Goal: Task Accomplishment & Management: Manage account settings

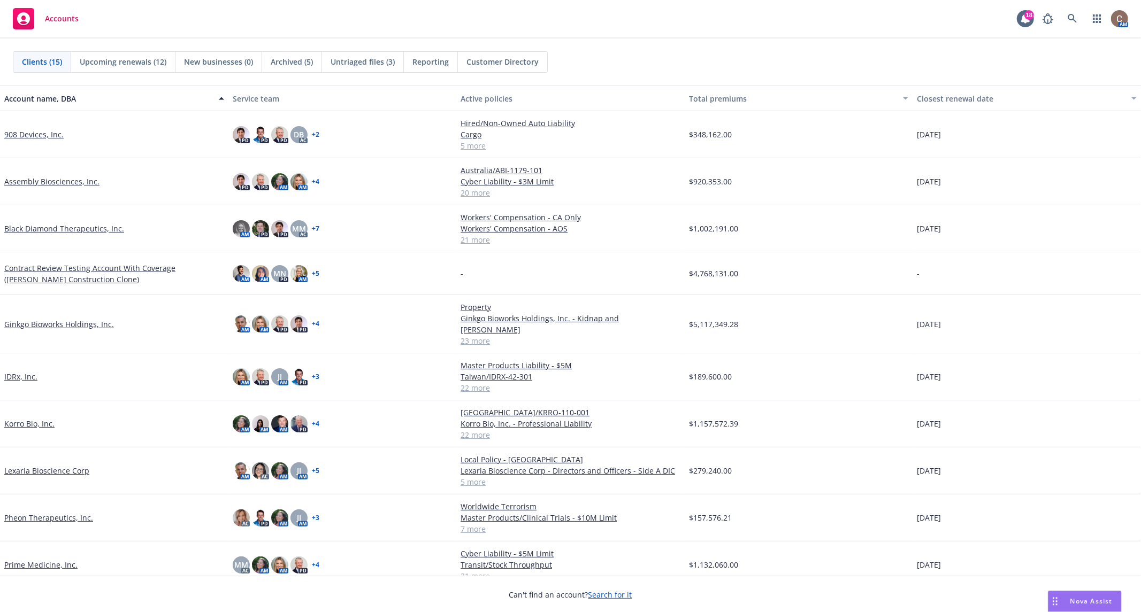
click at [30, 560] on link "Prime Medicine, Inc." at bounding box center [40, 565] width 73 height 11
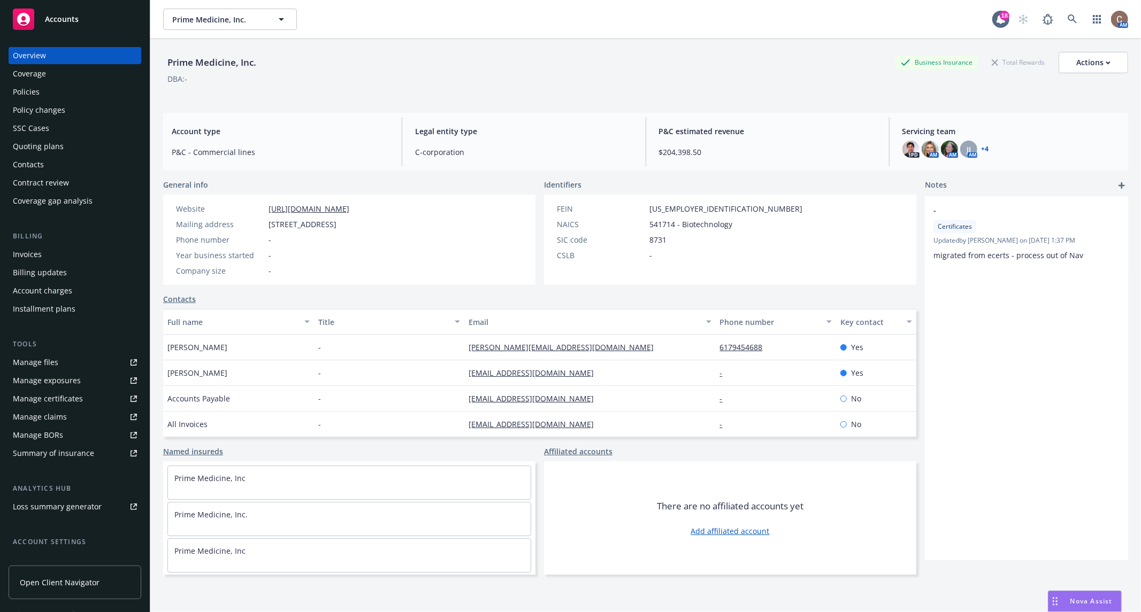
click at [56, 397] on div "Manage certificates" at bounding box center [48, 398] width 70 height 17
click at [83, 397] on link "Manage certificates" at bounding box center [75, 398] width 133 height 17
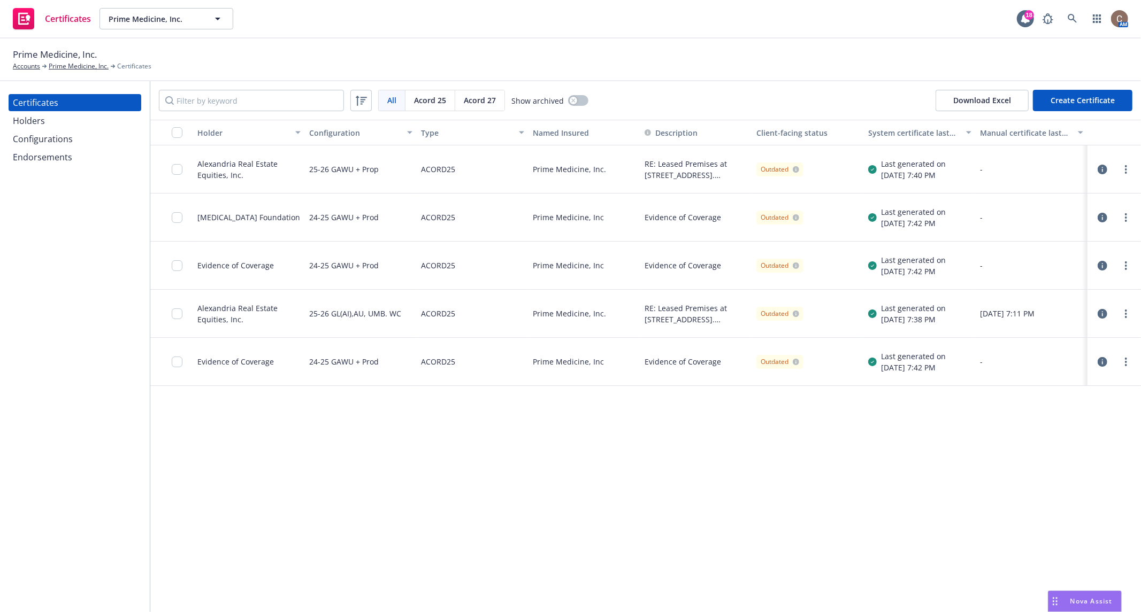
click at [1098, 266] on icon "button" at bounding box center [1103, 266] width 10 height 10
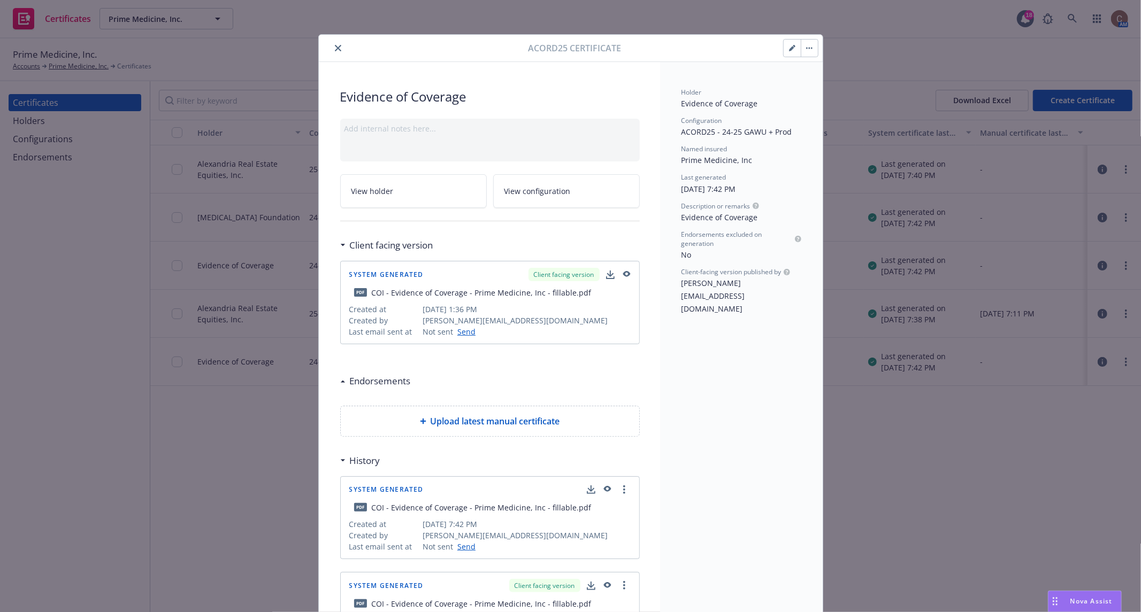
click at [624, 271] on icon "button" at bounding box center [626, 274] width 7 height 6
click at [335, 47] on icon "close" at bounding box center [338, 48] width 6 height 6
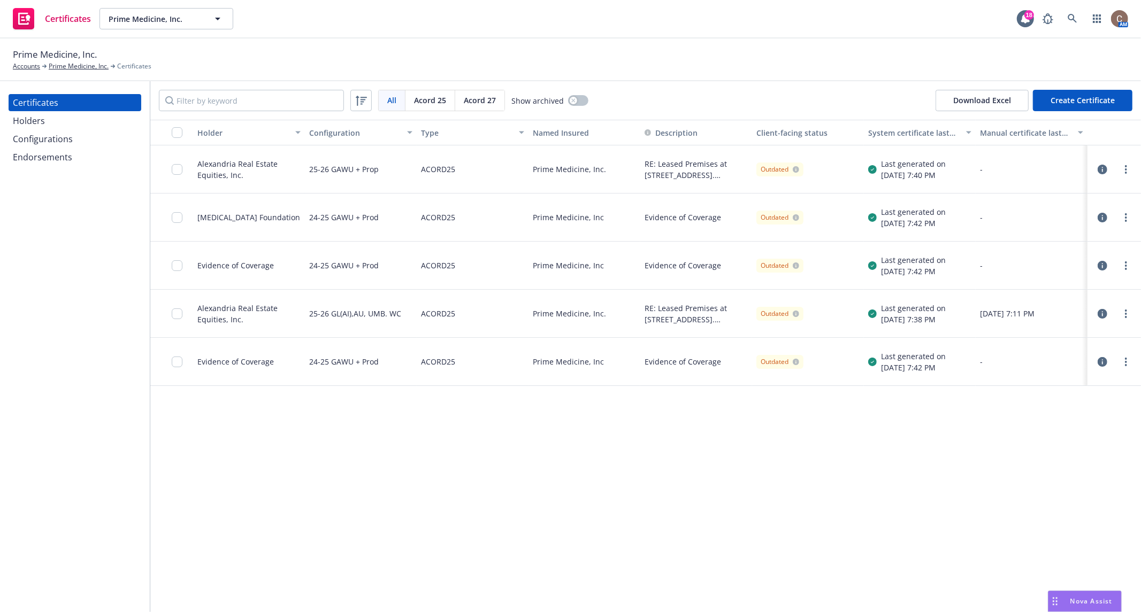
click at [59, 140] on div "Configurations" at bounding box center [43, 139] width 60 height 17
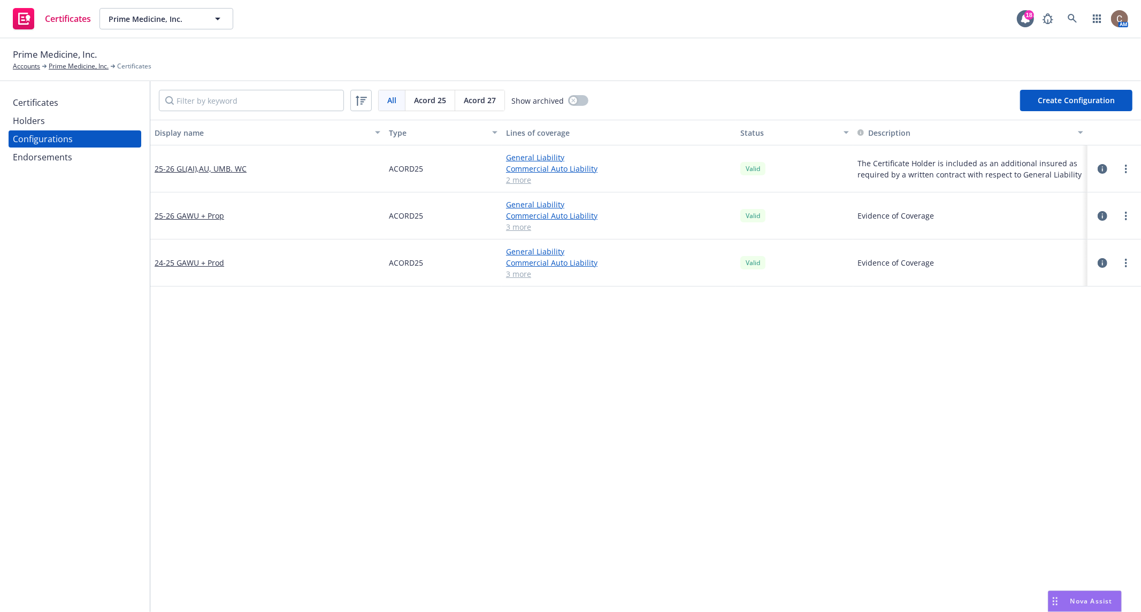
click at [51, 124] on div "Holders" at bounding box center [75, 120] width 124 height 17
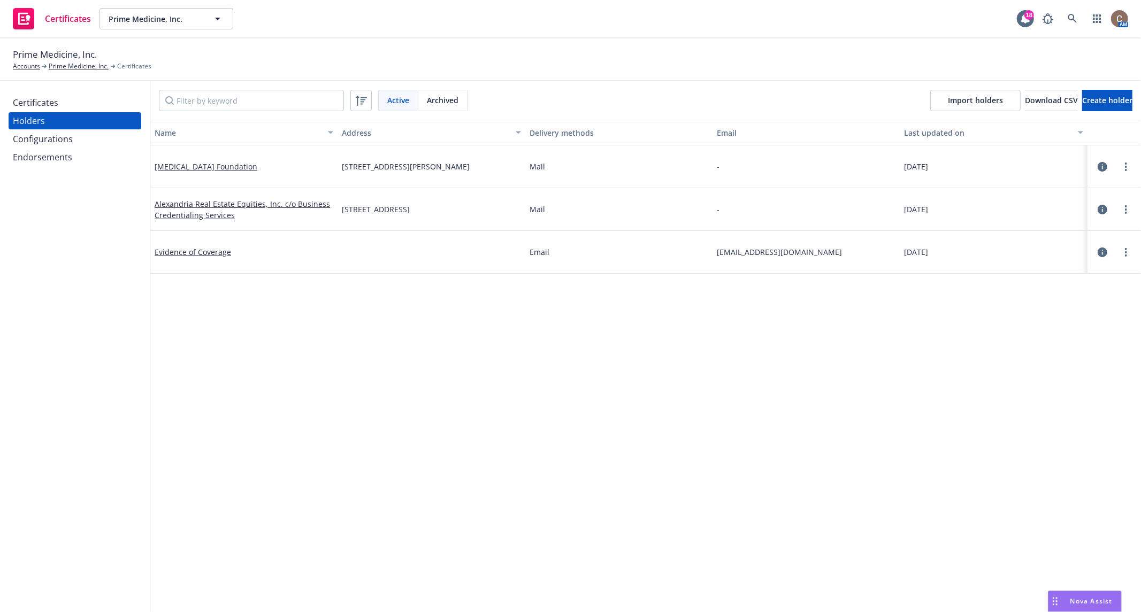
click at [56, 105] on div "Certificates" at bounding box center [35, 102] width 45 height 17
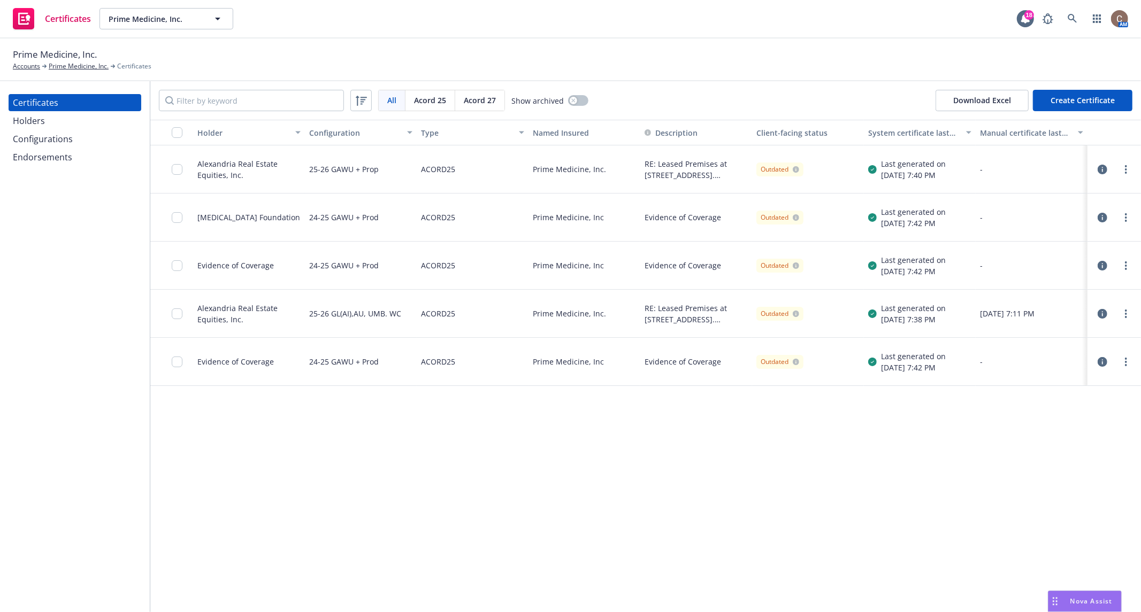
click at [1098, 268] on icon "button" at bounding box center [1103, 266] width 10 height 10
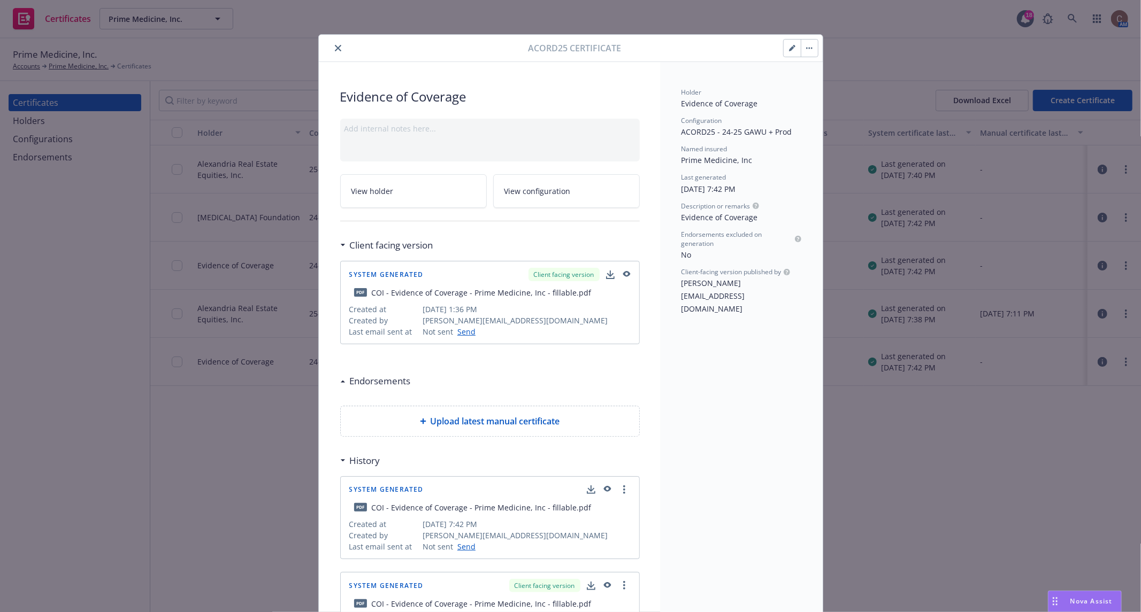
click at [603, 487] on icon "button" at bounding box center [606, 489] width 7 height 6
click at [620, 484] on link "more" at bounding box center [624, 490] width 13 height 13
click at [588, 509] on link "Show in client navigator" at bounding box center [574, 509] width 120 height 21
click at [809, 56] on div at bounding box center [800, 48] width 35 height 18
click at [808, 54] on button "button" at bounding box center [809, 48] width 17 height 17
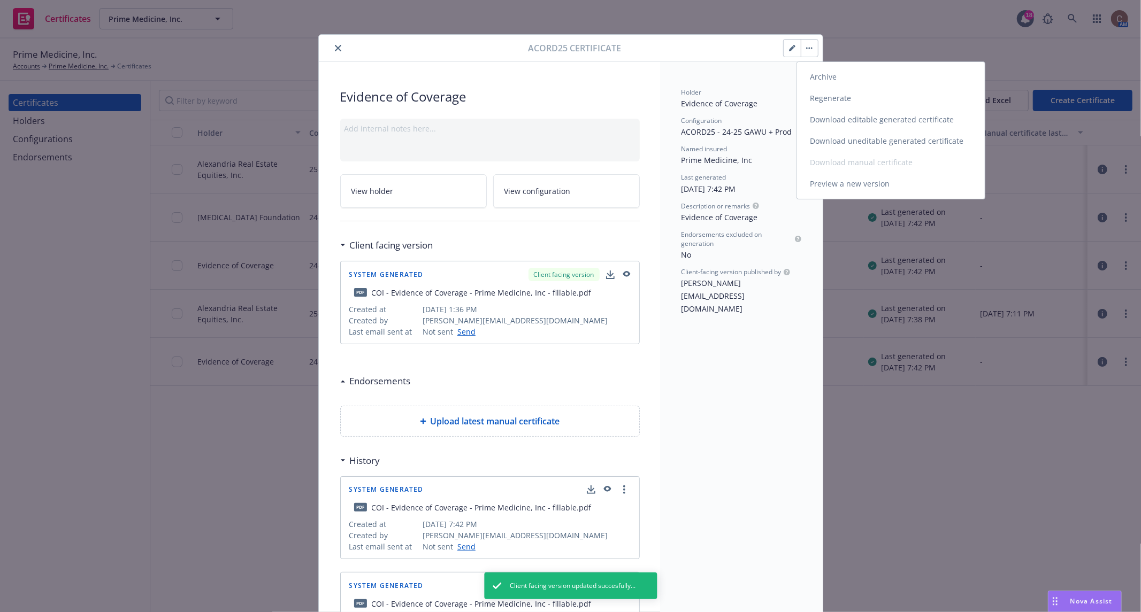
click at [831, 145] on link "Download uneditable generated certificate" at bounding box center [891, 141] width 188 height 21
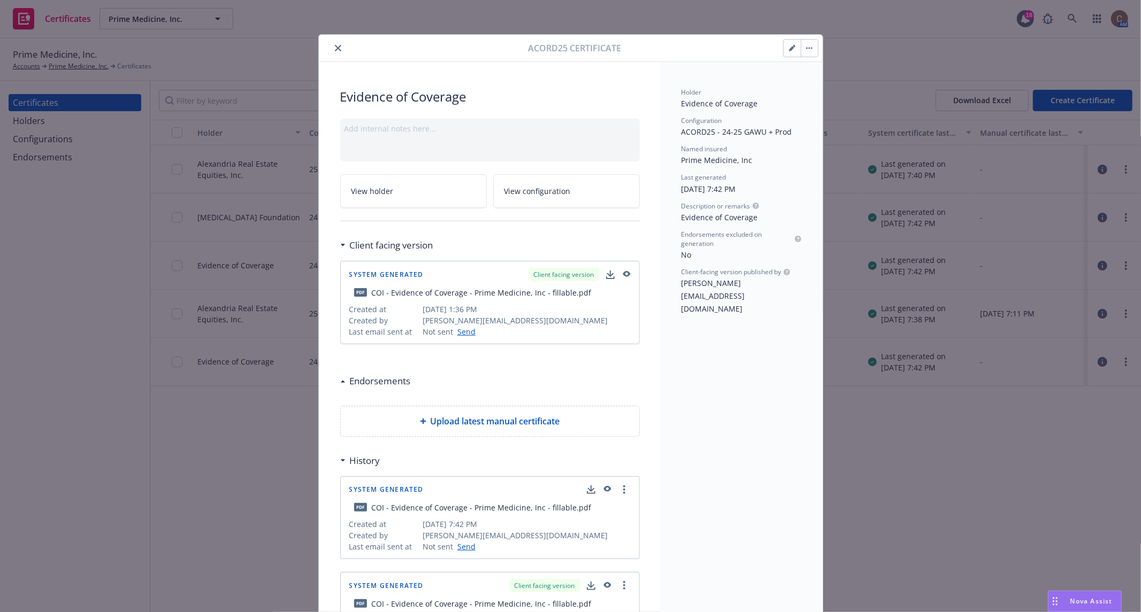
click at [335, 47] on icon "close" at bounding box center [338, 48] width 6 height 6
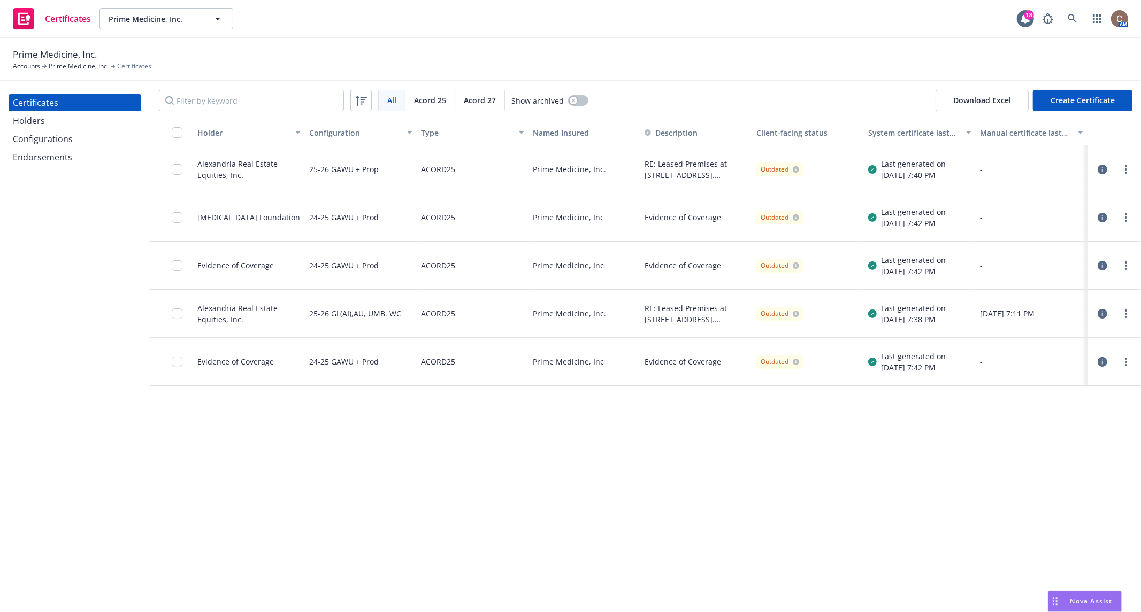
click at [57, 142] on div "Configurations" at bounding box center [43, 139] width 60 height 17
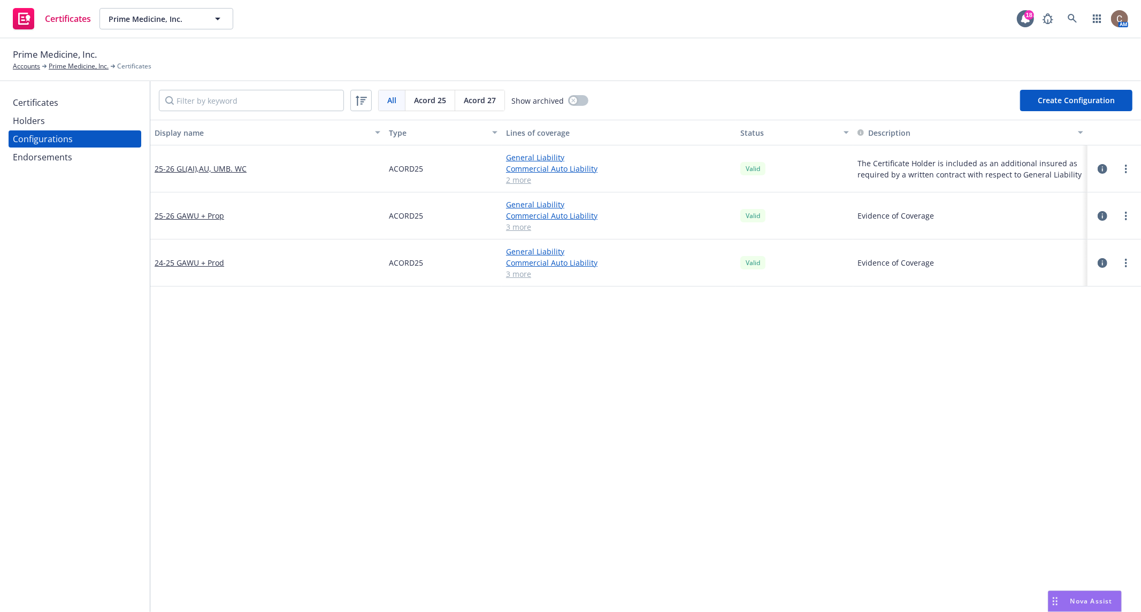
click at [59, 121] on div "Holders" at bounding box center [75, 120] width 124 height 17
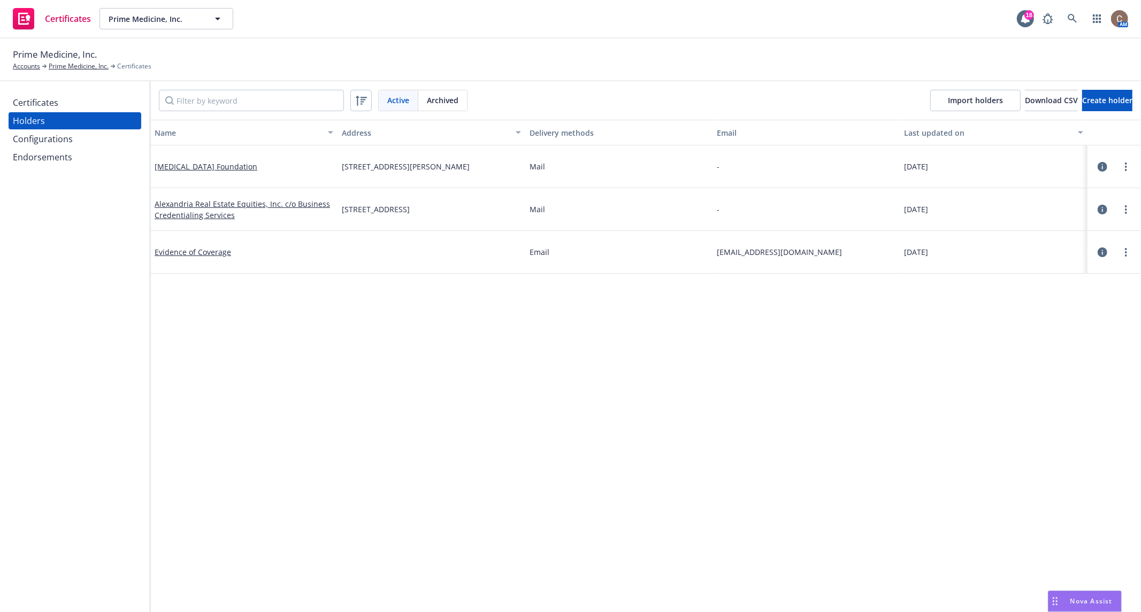
click at [53, 108] on div "Certificates" at bounding box center [35, 102] width 45 height 17
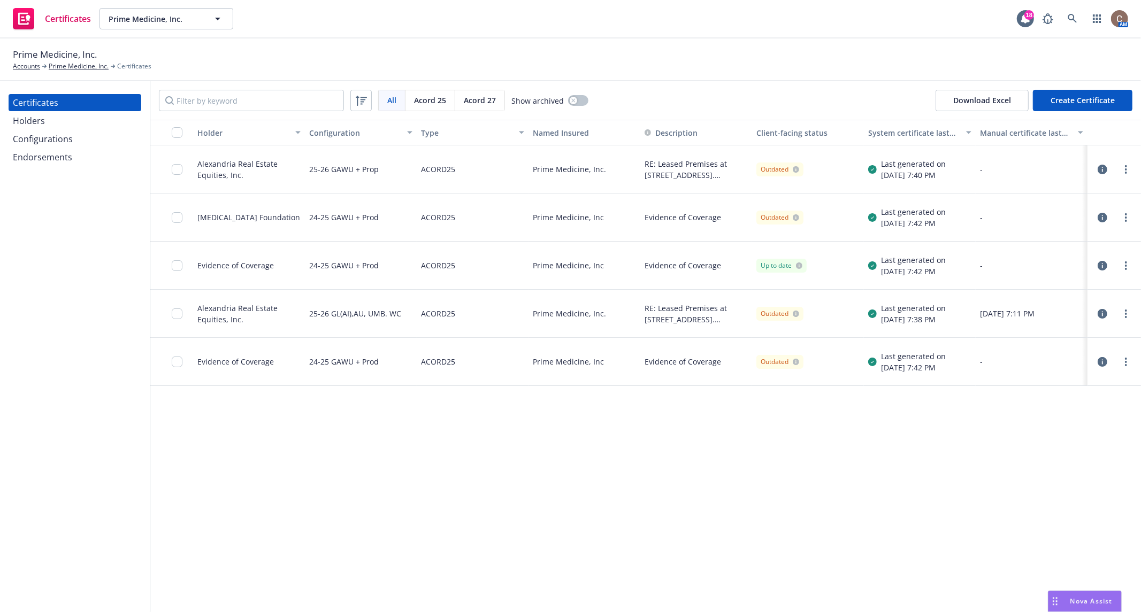
click at [50, 135] on div "Configurations" at bounding box center [43, 139] width 60 height 17
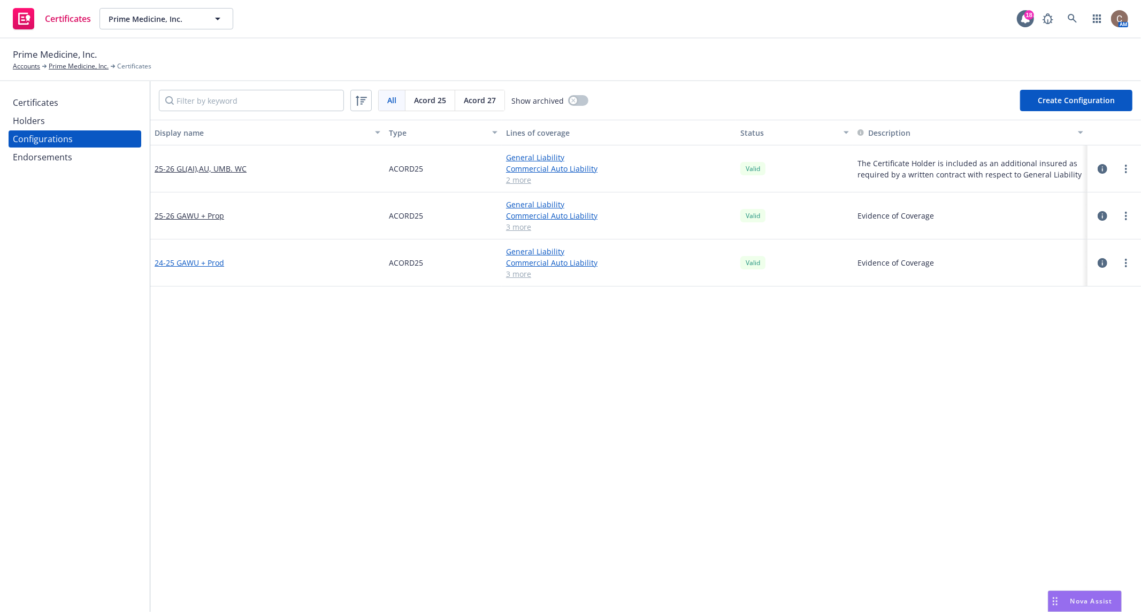
click at [195, 263] on link "24-25 GAWU + Prod" at bounding box center [190, 262] width 70 height 11
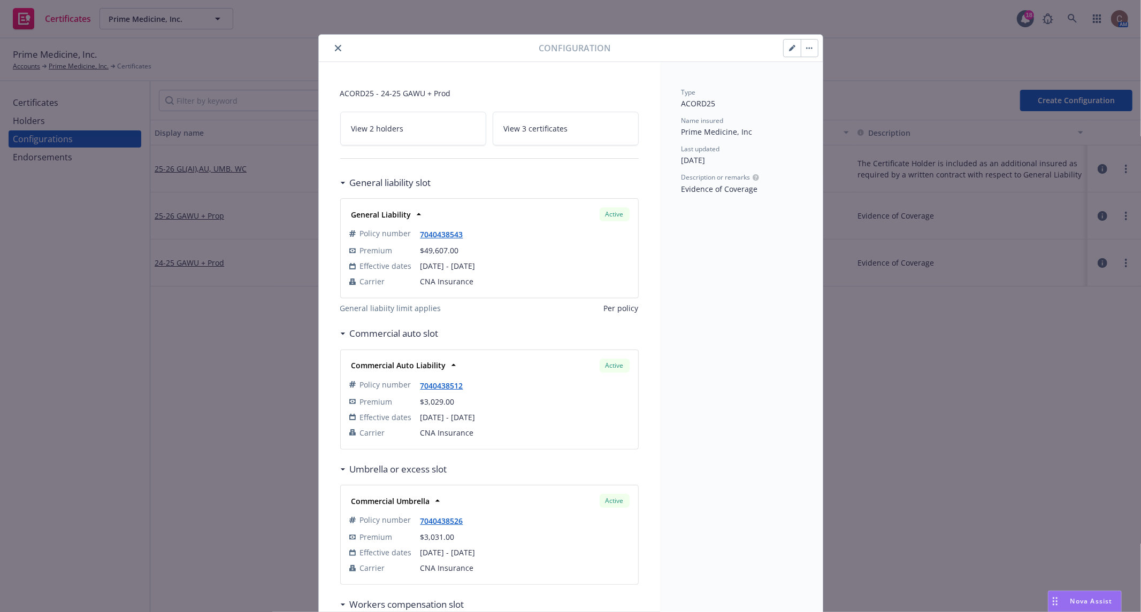
click at [783, 56] on div at bounding box center [800, 48] width 35 height 18
click at [784, 54] on button "button" at bounding box center [792, 48] width 17 height 17
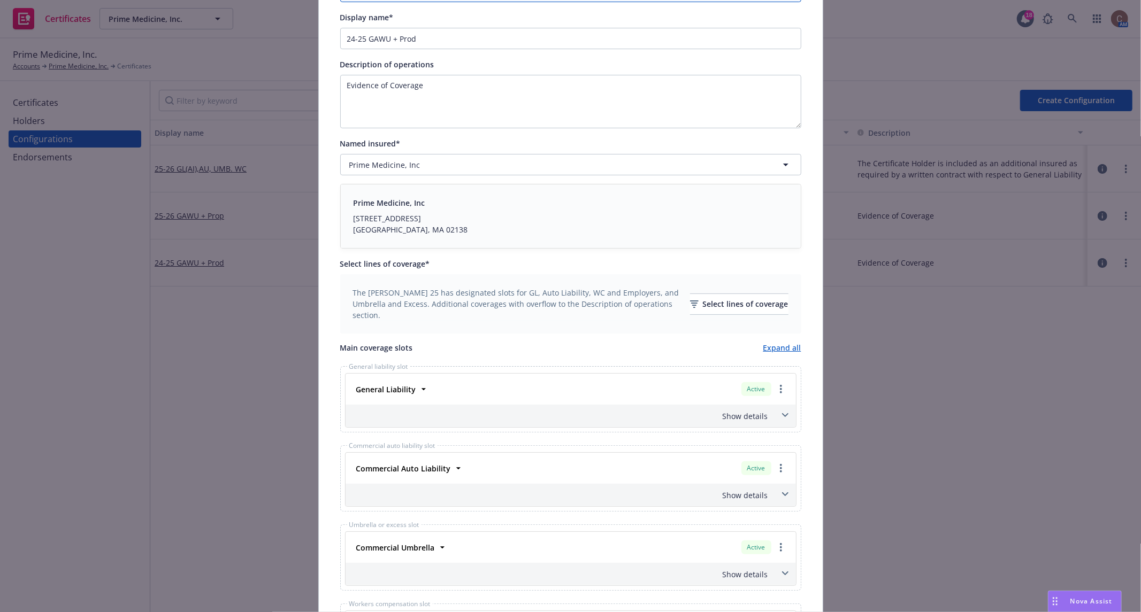
scroll to position [130, 0]
click at [771, 204] on div "Prime Medicine, Inc 21 Erie Stree Cambridge, MA 02138" at bounding box center [571, 216] width 434 height 38
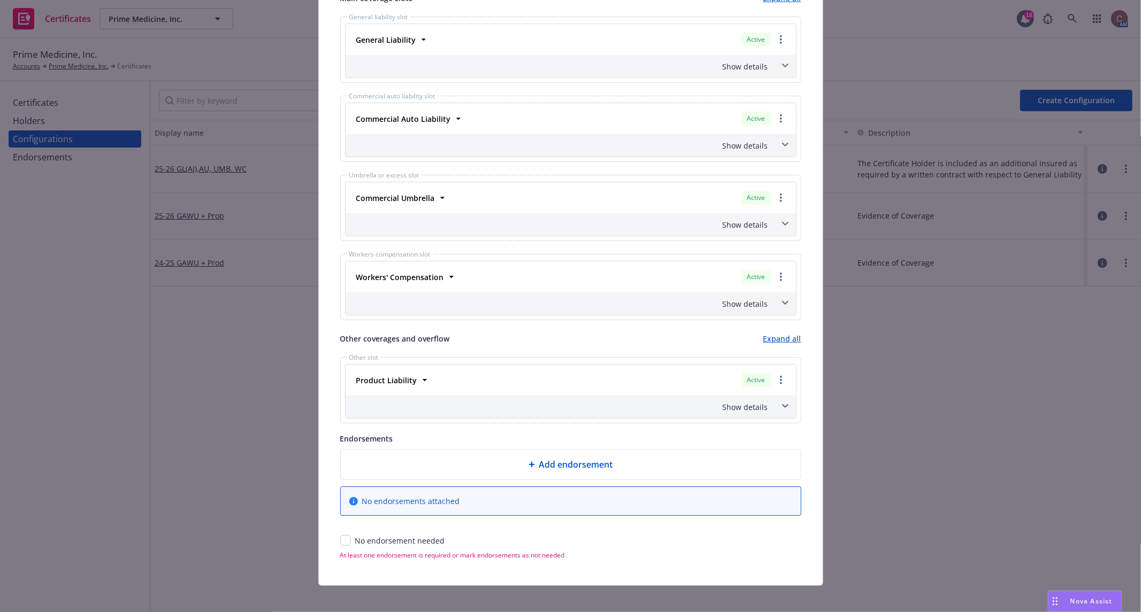
scroll to position [0, 0]
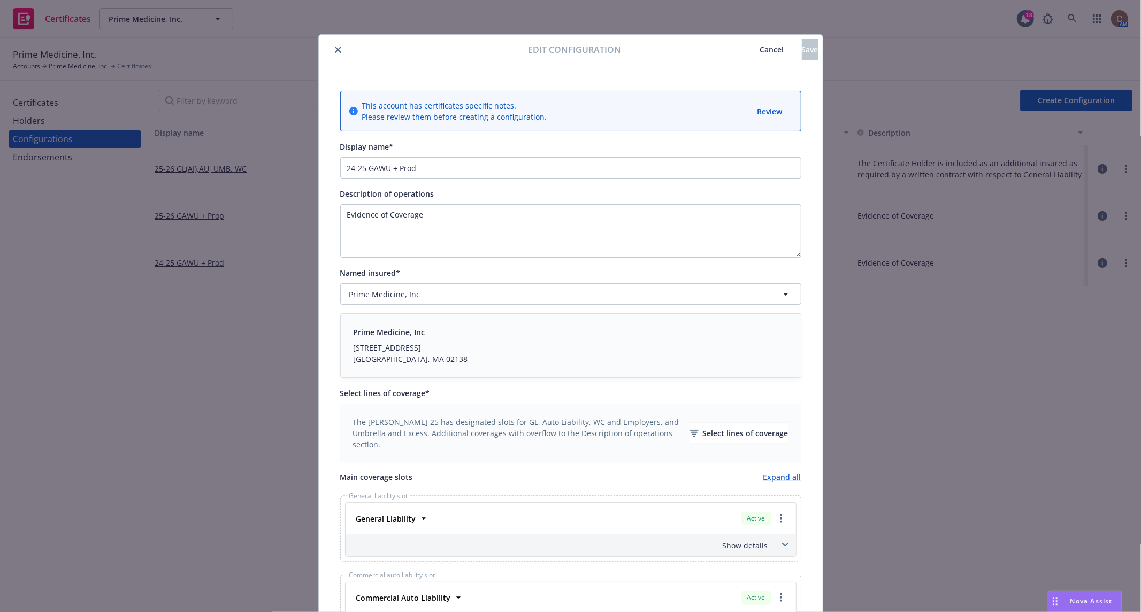
click at [331, 42] on div "Edit configuration Cancel Save" at bounding box center [571, 50] width 504 height 30
click at [333, 53] on button "close" at bounding box center [338, 49] width 13 height 13
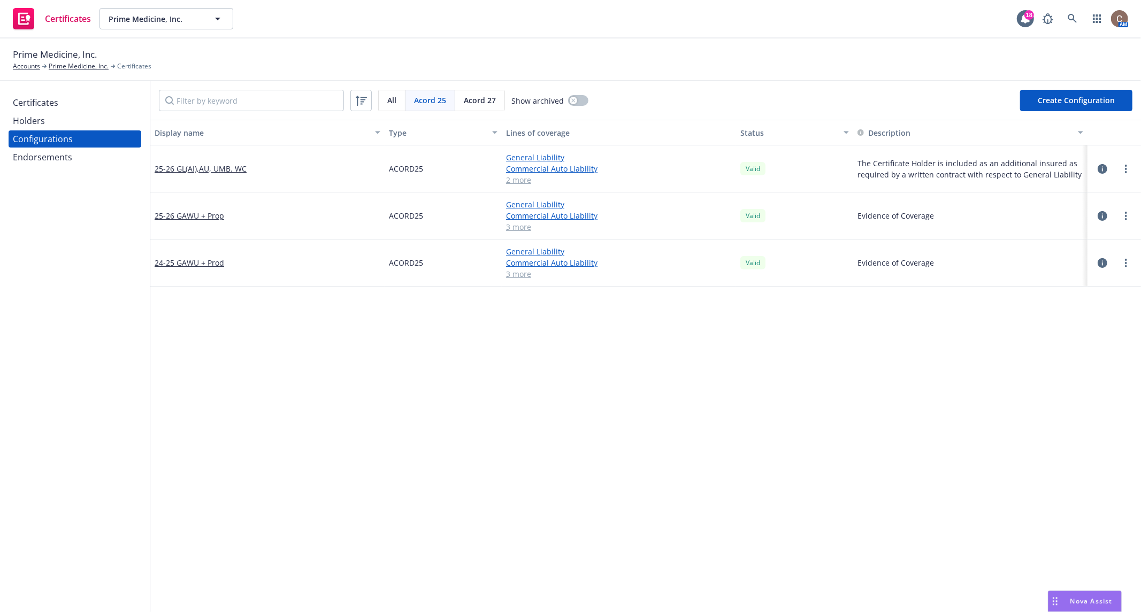
click at [51, 117] on div "Holders" at bounding box center [75, 120] width 124 height 17
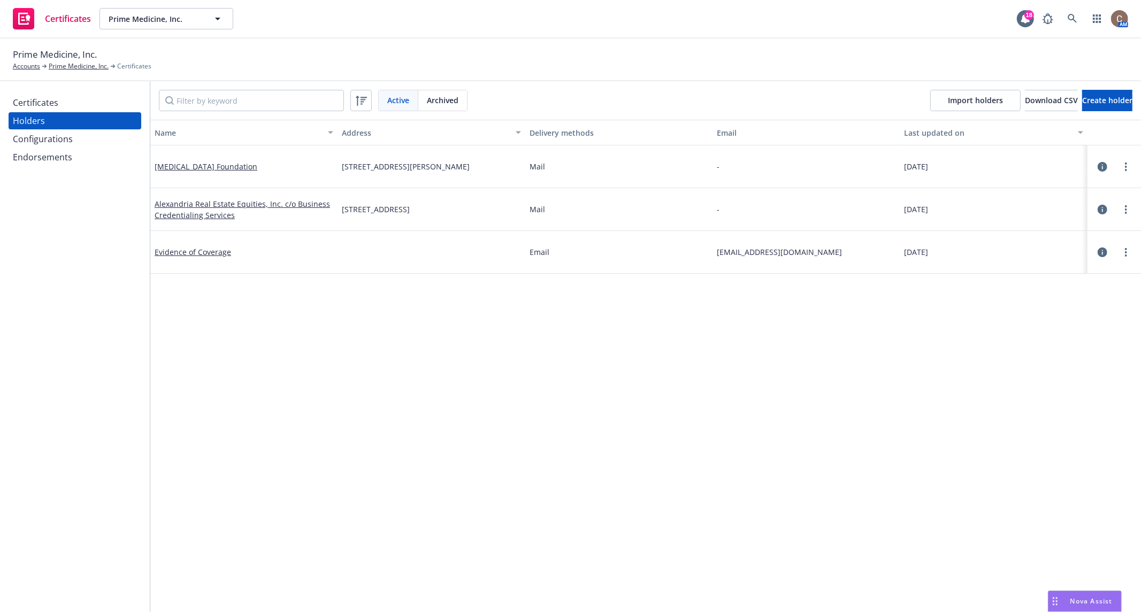
click at [66, 60] on span "Prime Medicine, Inc." at bounding box center [55, 55] width 84 height 14
click at [72, 65] on link "Prime Medicine, Inc." at bounding box center [79, 67] width 60 height 10
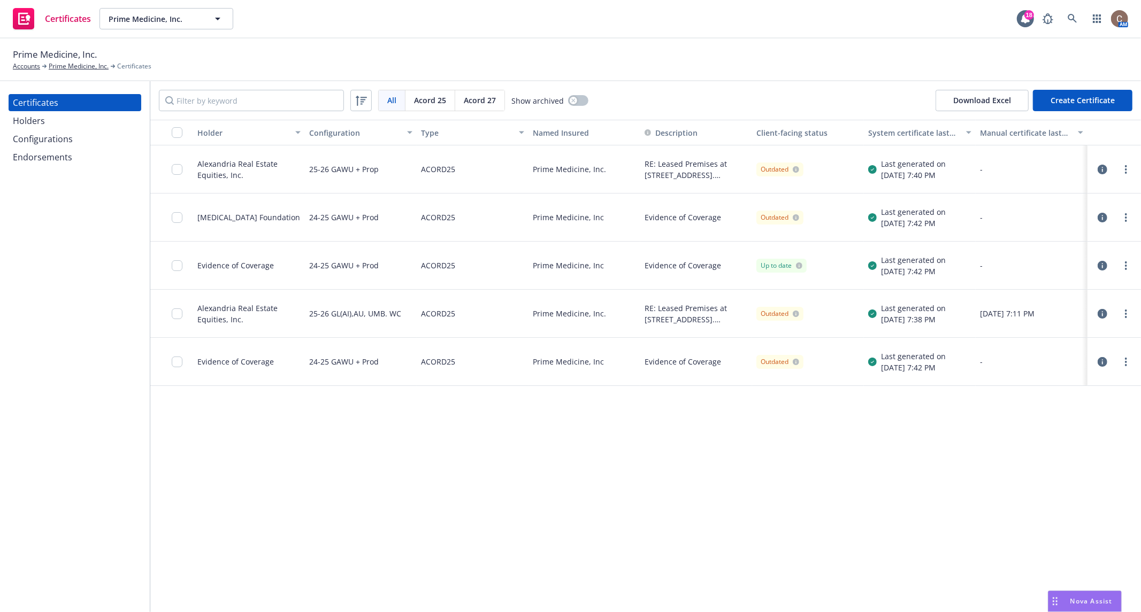
click at [1098, 315] on icon "button" at bounding box center [1103, 314] width 10 height 10
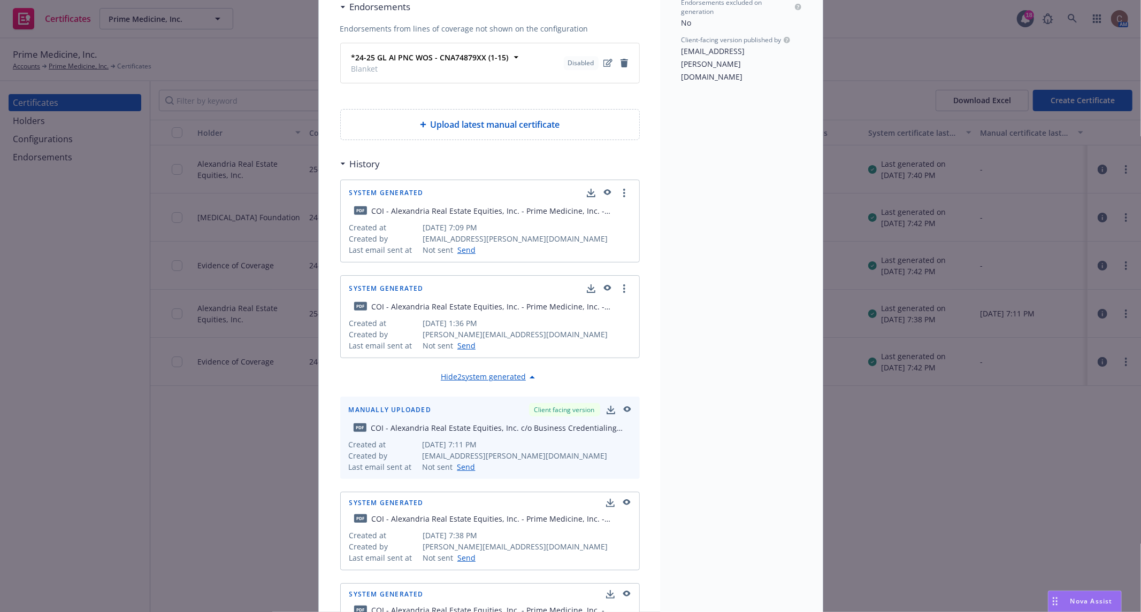
scroll to position [496, 0]
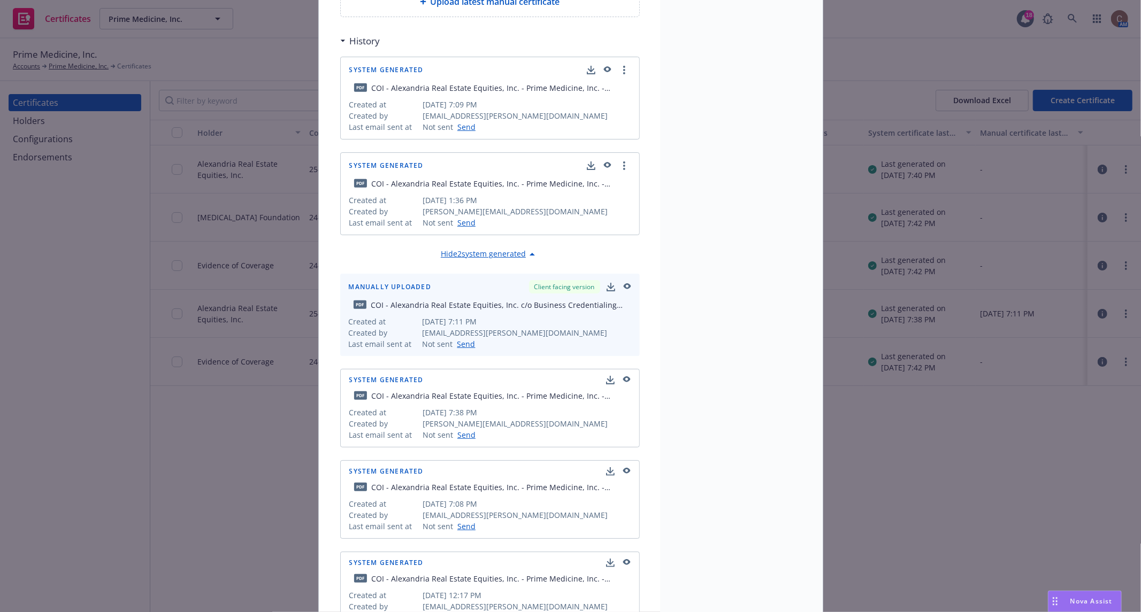
click at [624, 377] on icon "button" at bounding box center [626, 380] width 7 height 6
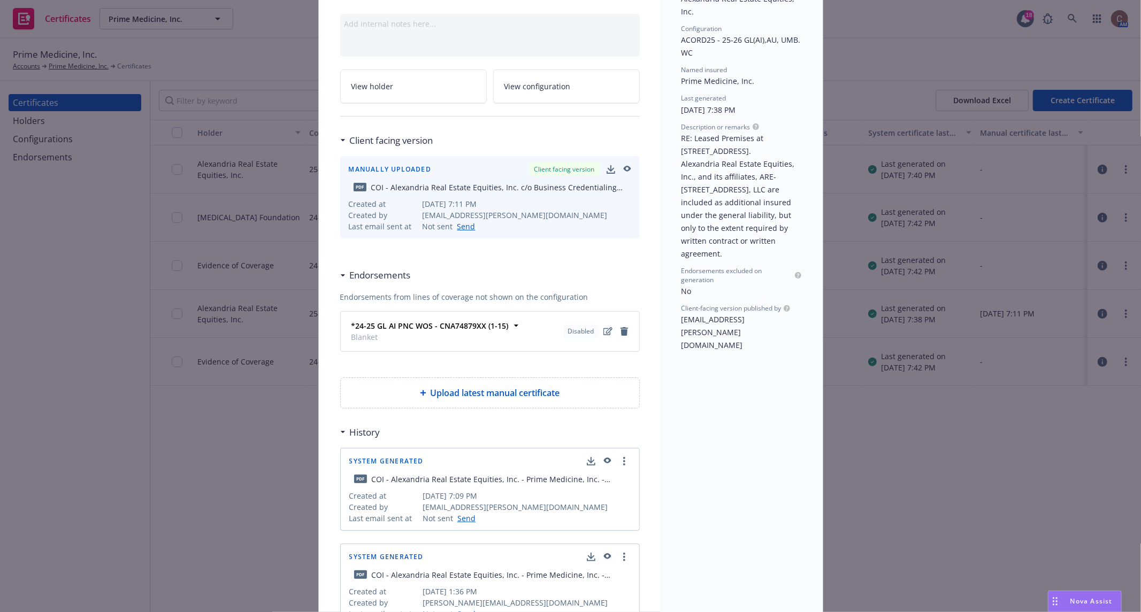
scroll to position [0, 0]
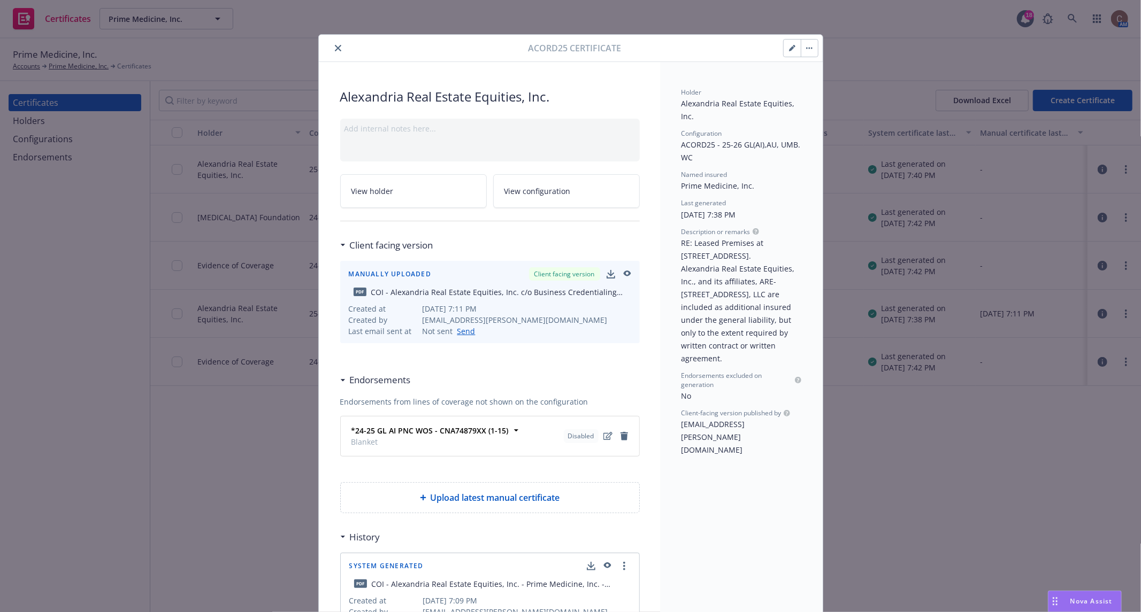
click at [804, 43] on button "button" at bounding box center [809, 48] width 17 height 17
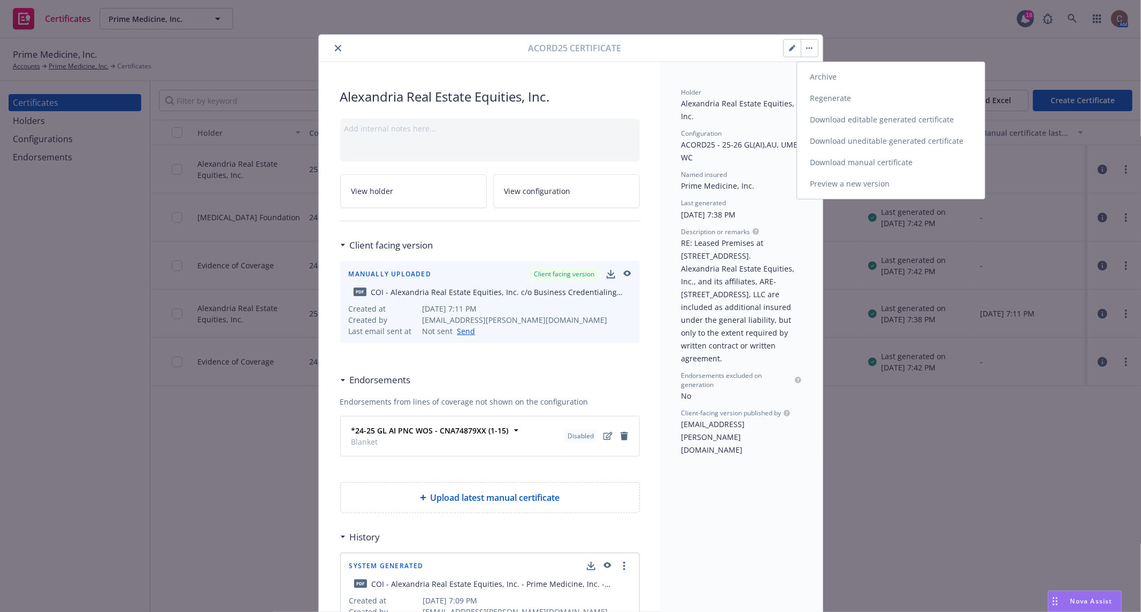
click at [830, 97] on link "Regenerate" at bounding box center [891, 98] width 188 height 21
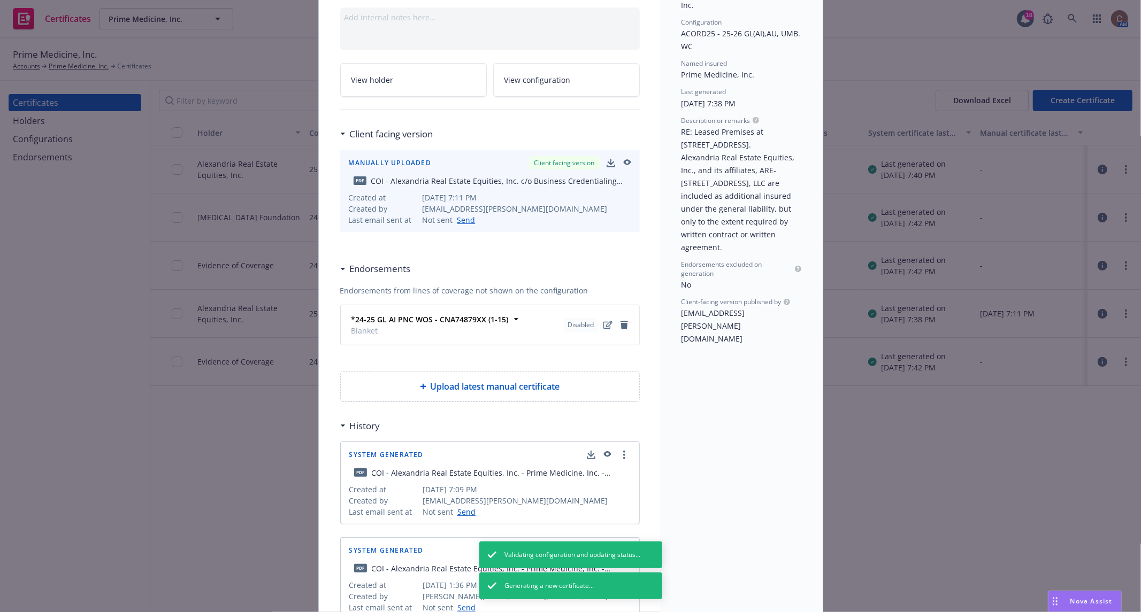
scroll to position [112, 0]
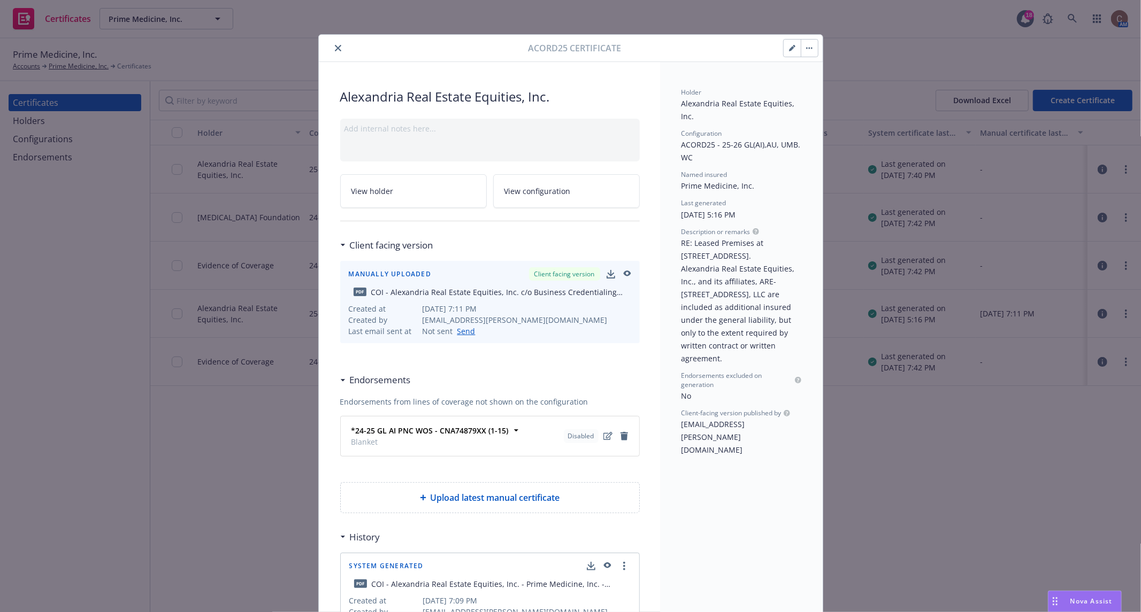
drag, startPoint x: 601, startPoint y: 404, endPoint x: 332, endPoint y: 46, distance: 447.4
click at [335, 46] on icon "close" at bounding box center [338, 48] width 6 height 6
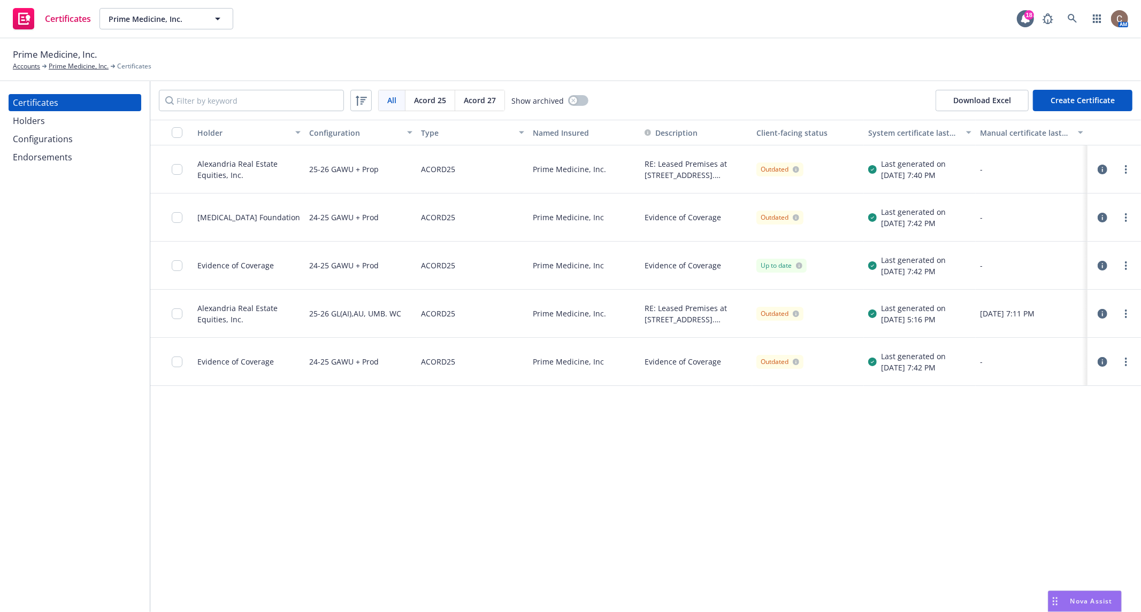
click at [1098, 264] on icon "button" at bounding box center [1103, 266] width 10 height 10
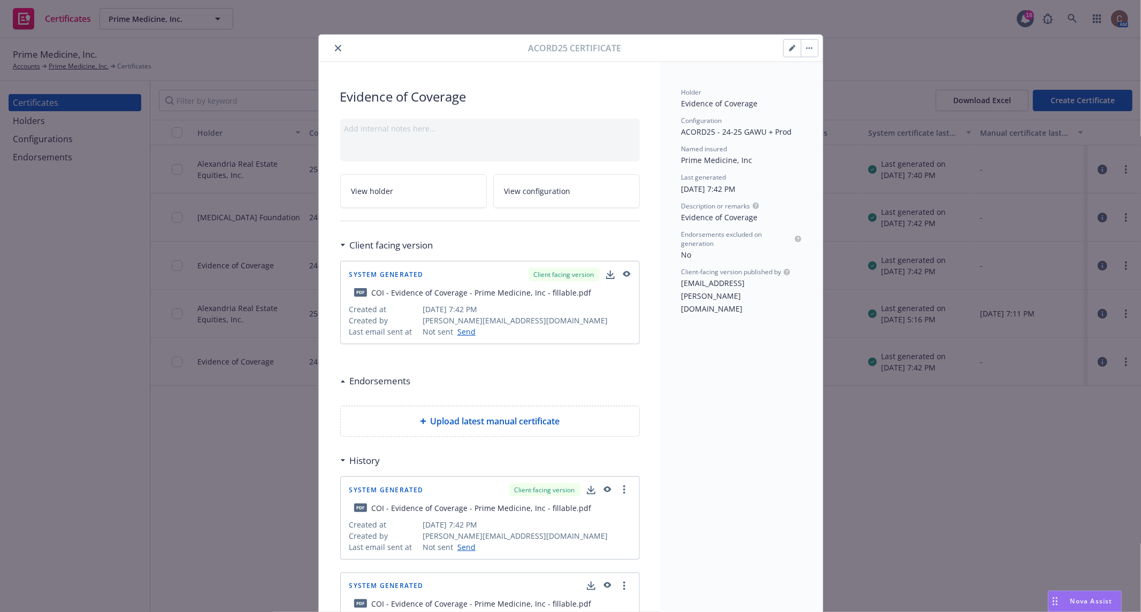
scroll to position [1, 0]
click at [802, 47] on button "button" at bounding box center [809, 47] width 17 height 17
click at [729, 203] on span "Description or remarks" at bounding box center [715, 205] width 69 height 9
click at [537, 189] on span "View configuration" at bounding box center [537, 190] width 66 height 11
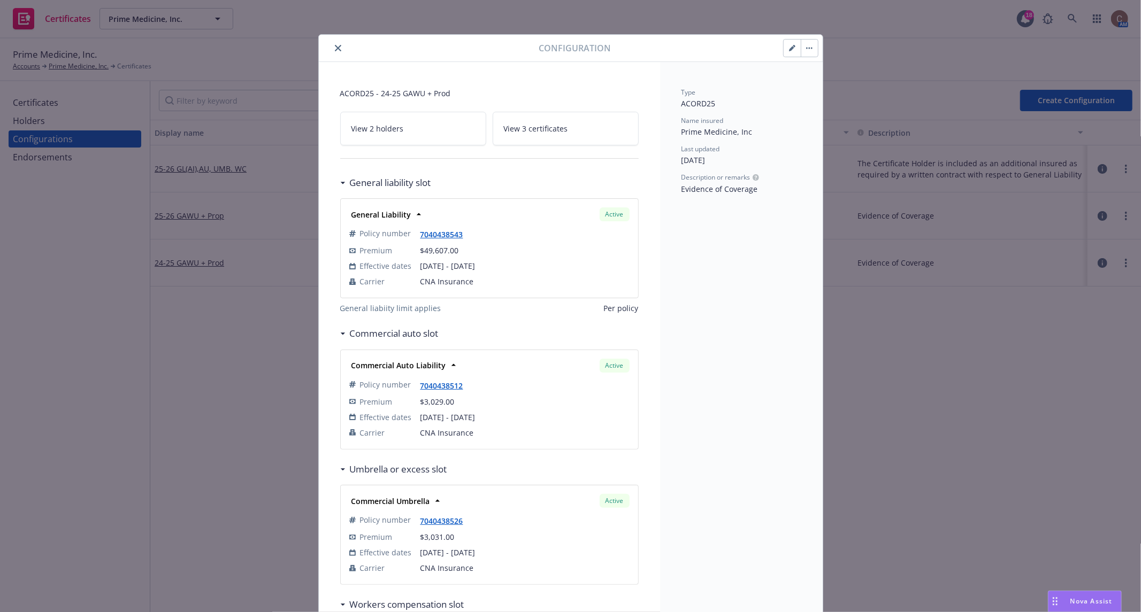
click at [789, 50] on icon "button" at bounding box center [792, 48] width 6 height 6
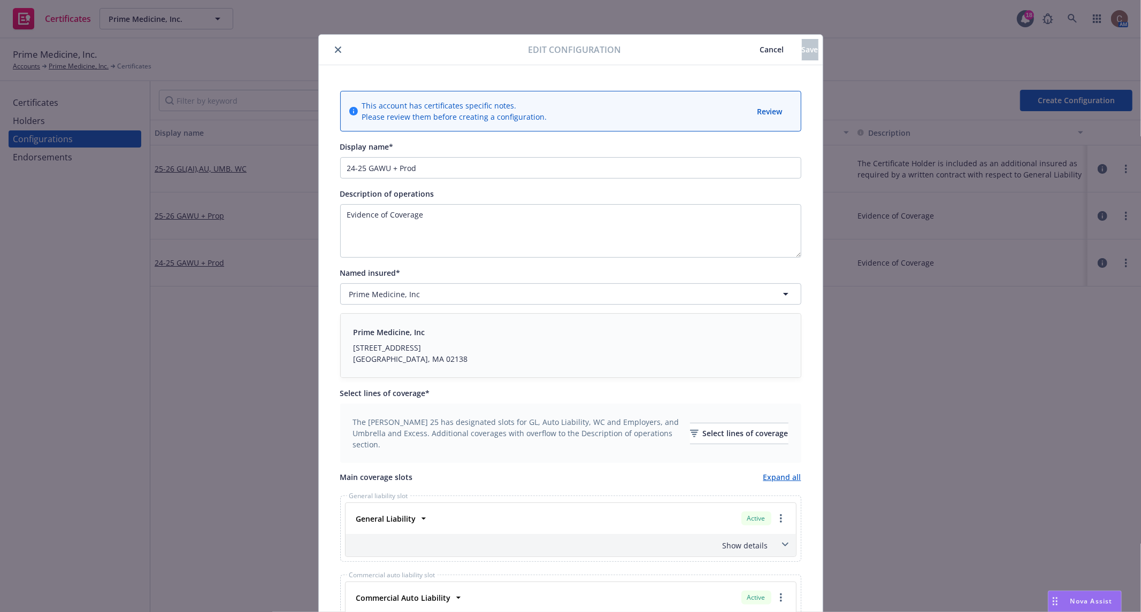
click at [410, 363] on div "Cambridge, MA 02138" at bounding box center [411, 359] width 114 height 11
click at [436, 289] on div "Prime Medicine, Inc" at bounding box center [564, 294] width 430 height 11
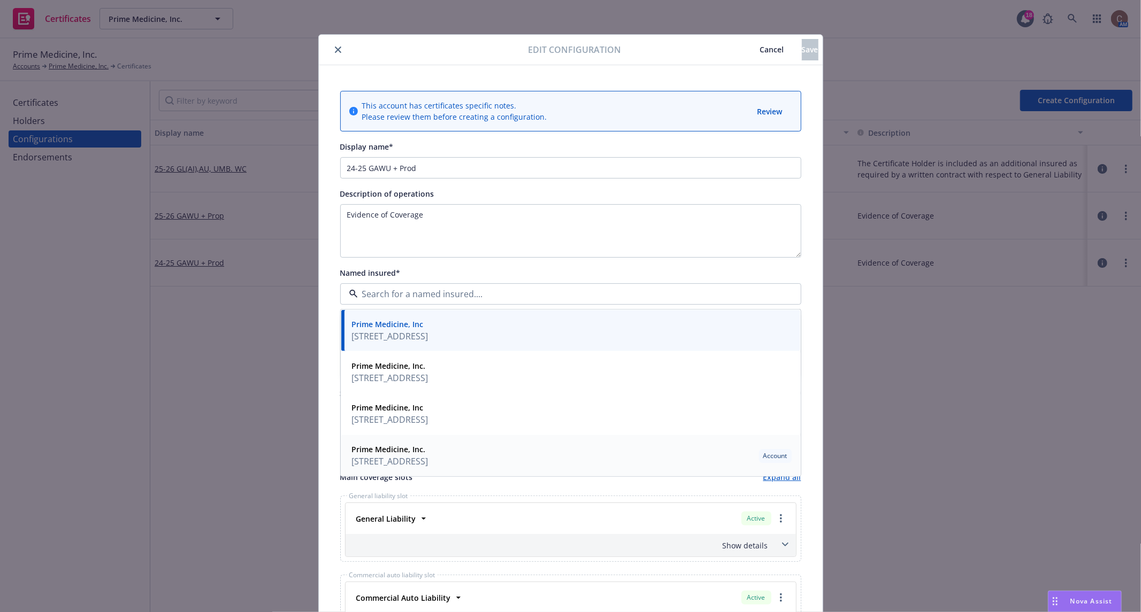
click at [424, 457] on span "60 First Street, Cambridge, MA, 02141, USA" at bounding box center [390, 461] width 76 height 13
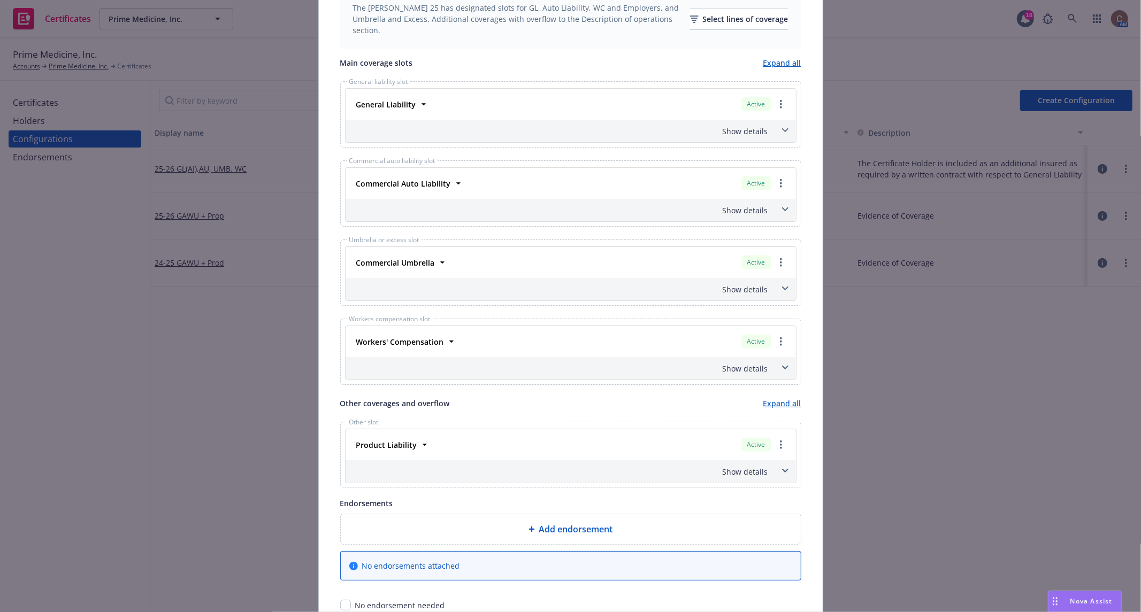
scroll to position [479, 0]
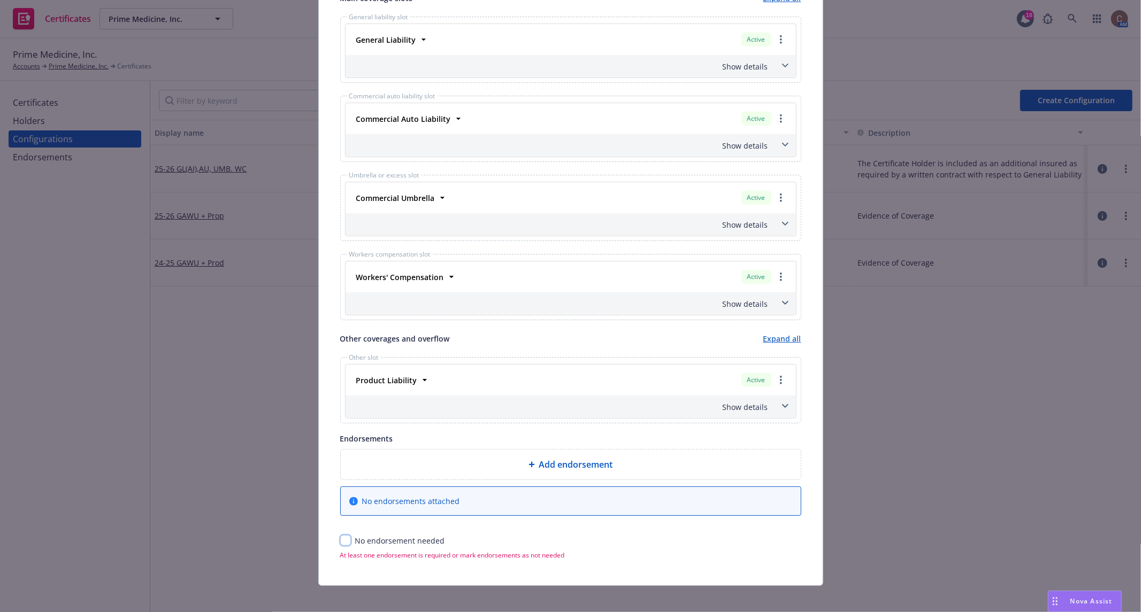
click at [341, 535] on input "checkbox" at bounding box center [345, 540] width 11 height 11
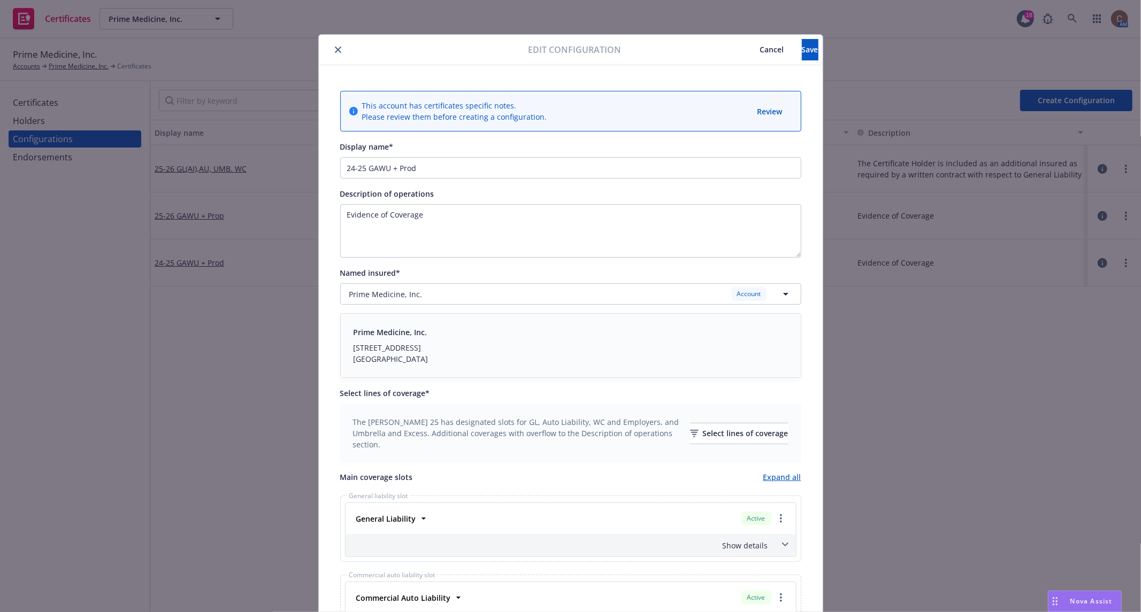
scroll to position [466, 0]
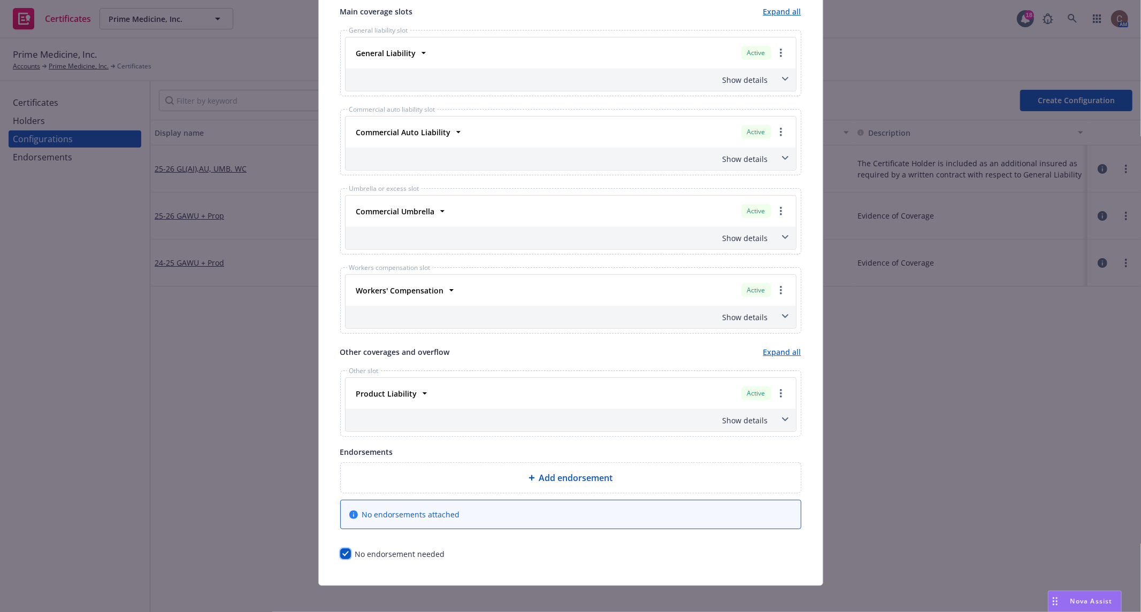
click at [342, 549] on input "checkbox" at bounding box center [345, 554] width 11 height 11
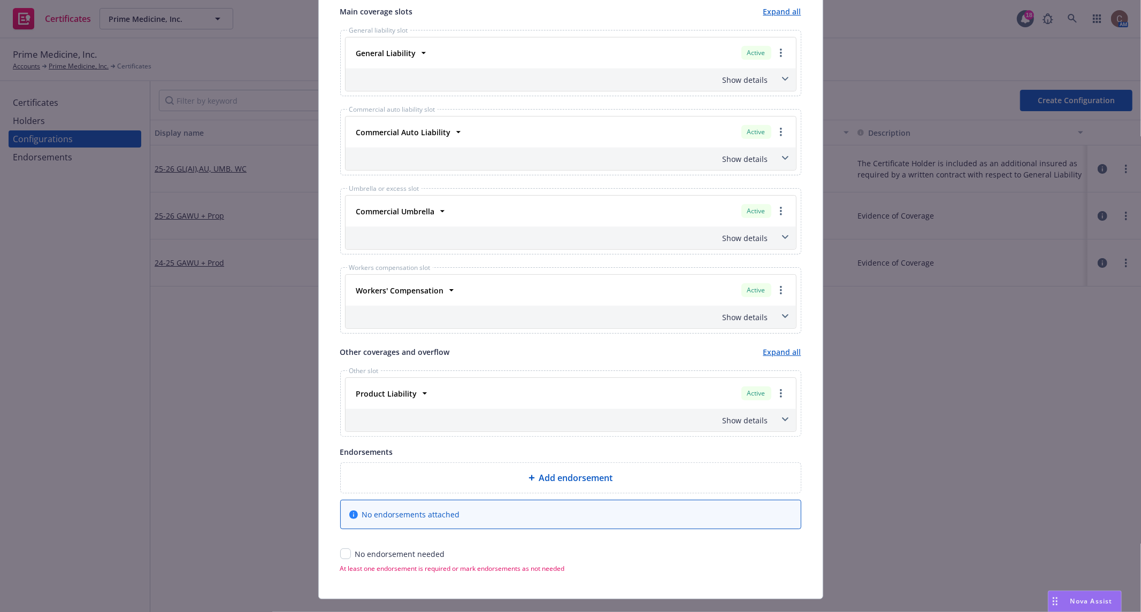
click at [562, 475] on span "Add endorsement" at bounding box center [576, 478] width 74 height 13
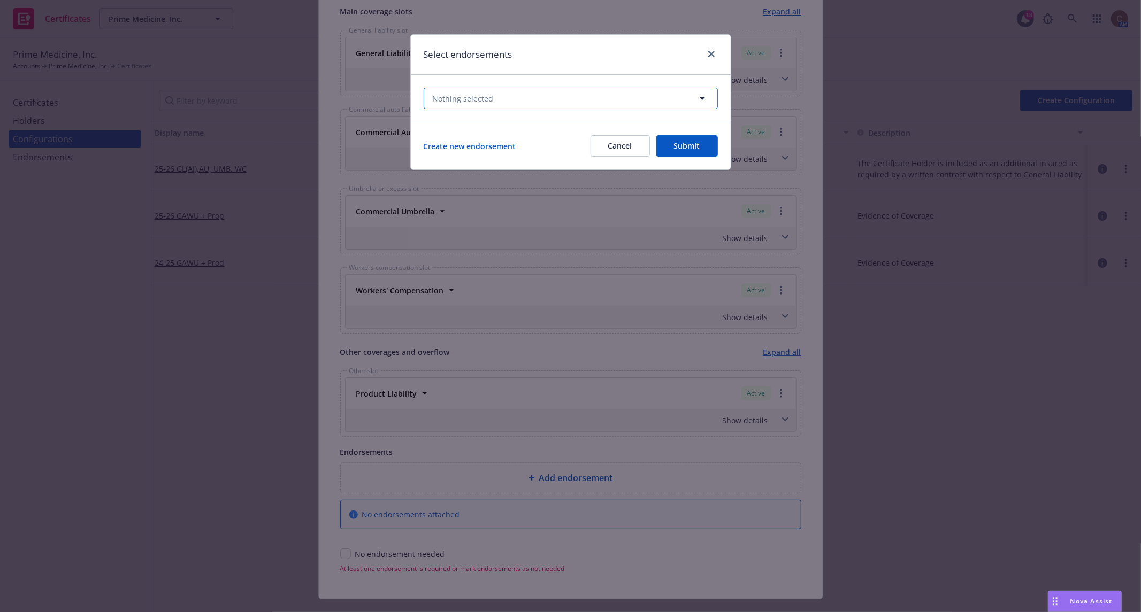
click at [522, 96] on button "Nothing selected" at bounding box center [571, 98] width 294 height 21
click at [716, 51] on link "close" at bounding box center [711, 54] width 13 height 13
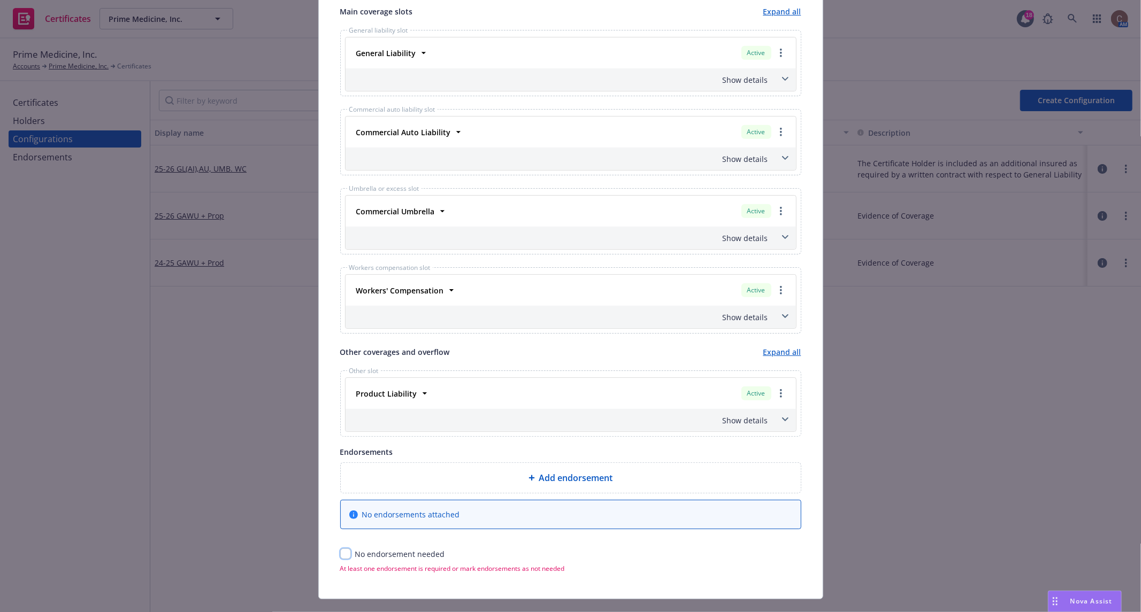
click at [341, 549] on input "checkbox" at bounding box center [345, 554] width 11 height 11
checkbox input "true"
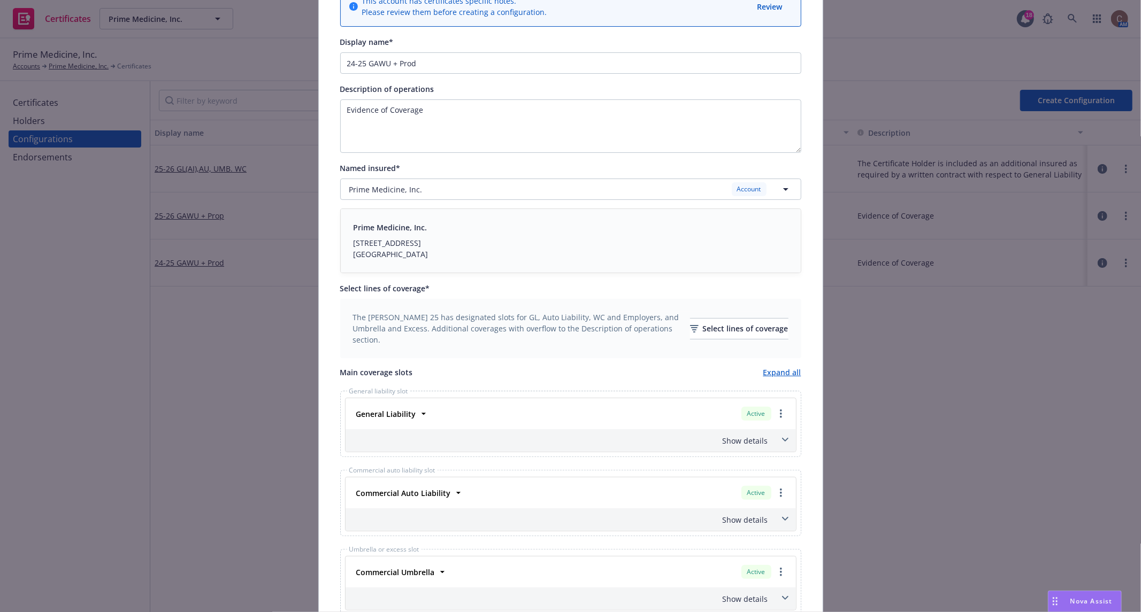
scroll to position [0, 0]
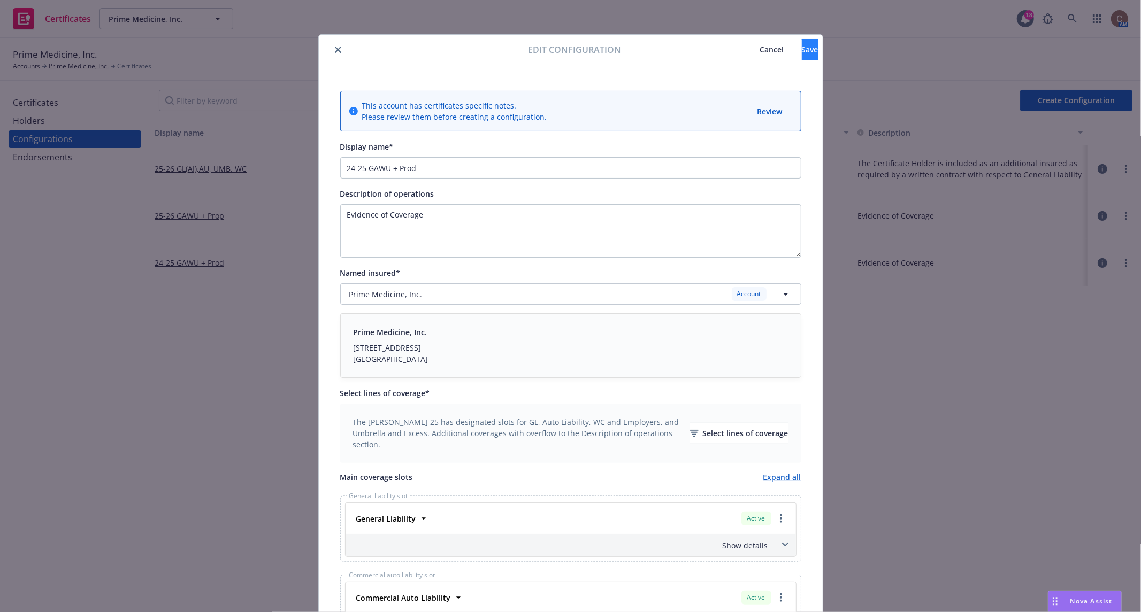
click at [789, 40] on div "Edit configuration Cancel Save" at bounding box center [571, 50] width 504 height 30
click at [802, 40] on button "Save" at bounding box center [810, 49] width 17 height 21
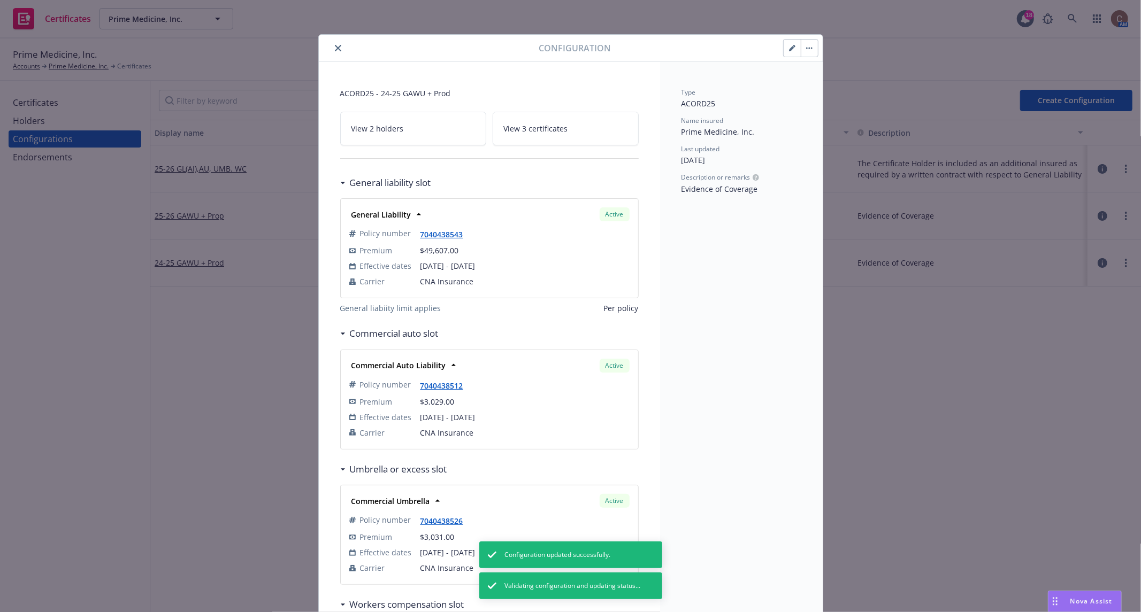
click at [335, 47] on icon "close" at bounding box center [338, 48] width 6 height 6
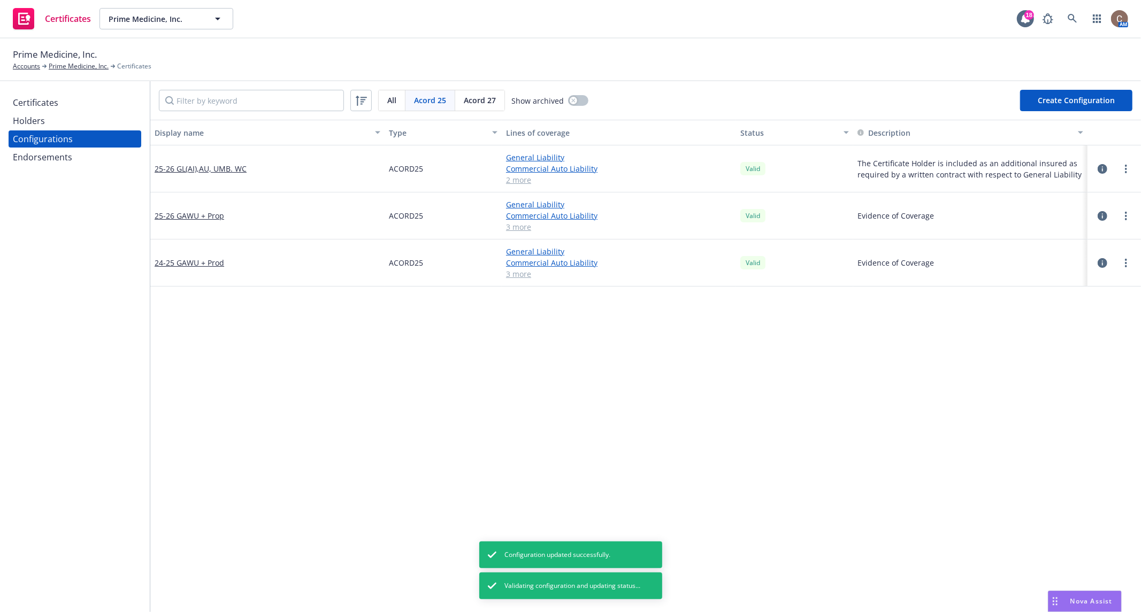
click at [43, 126] on div "Holders" at bounding box center [29, 120] width 32 height 17
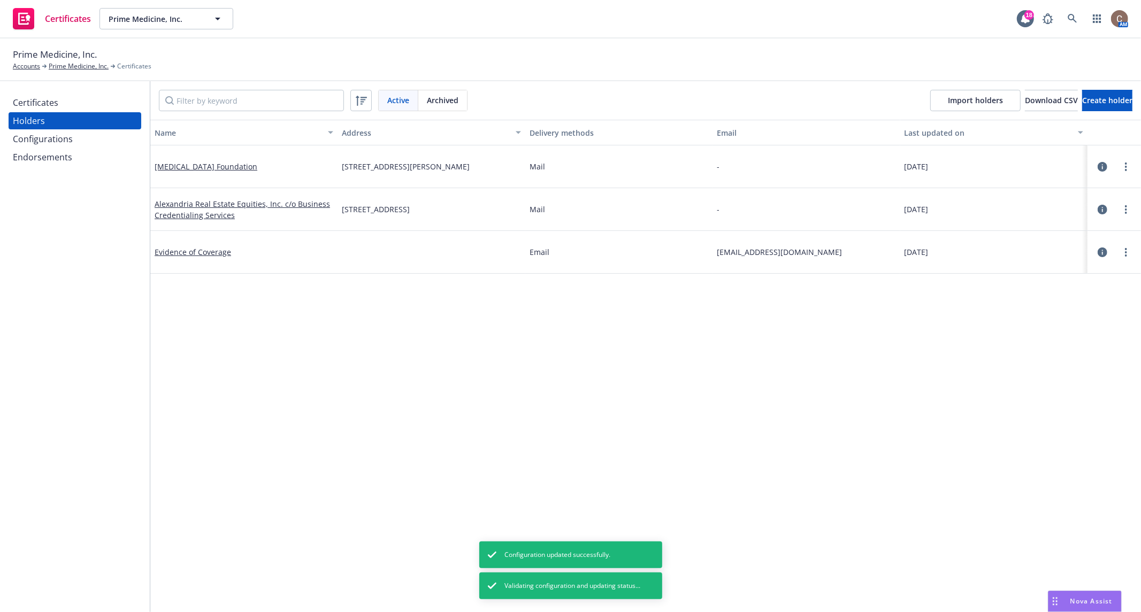
click at [106, 102] on div "Certificates" at bounding box center [75, 102] width 124 height 17
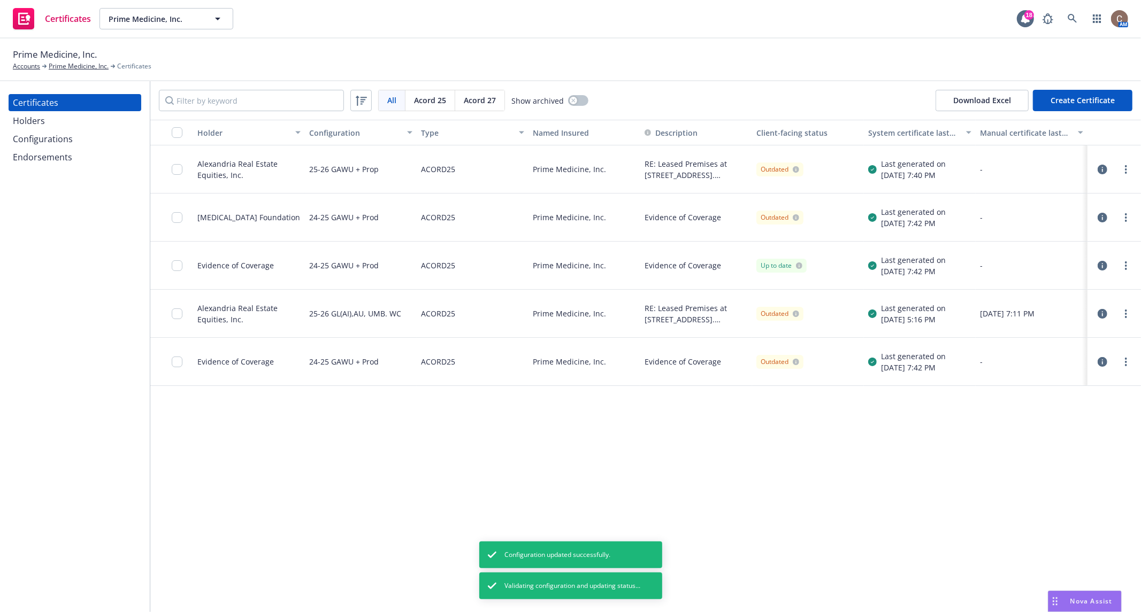
click at [1098, 263] on icon "button" at bounding box center [1103, 266] width 10 height 10
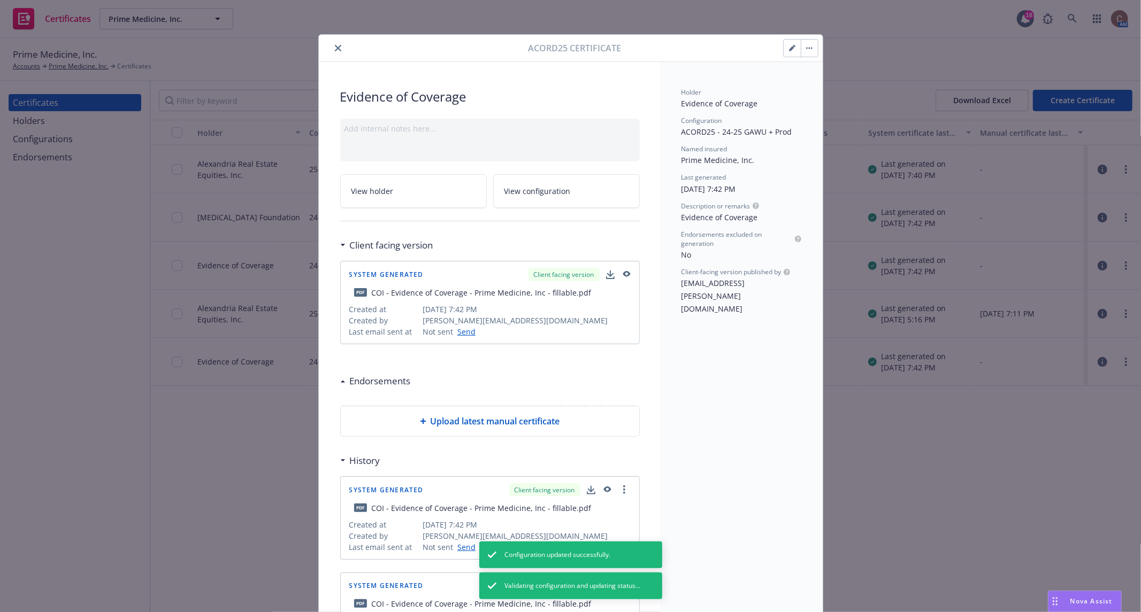
click at [809, 45] on button "button" at bounding box center [809, 48] width 17 height 17
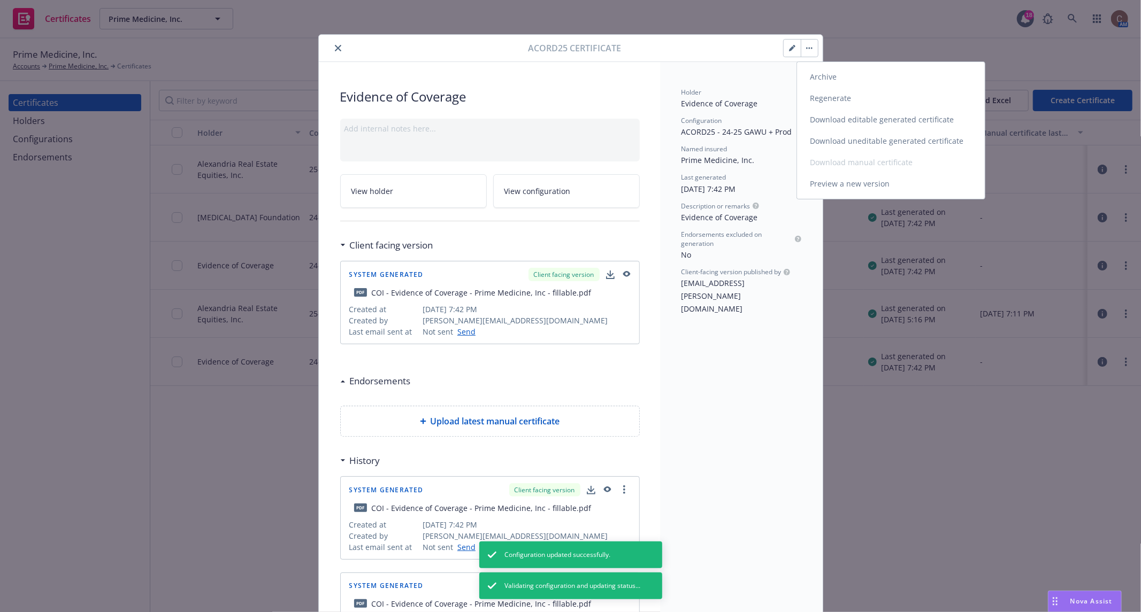
click at [840, 99] on link "Regenerate" at bounding box center [891, 98] width 188 height 21
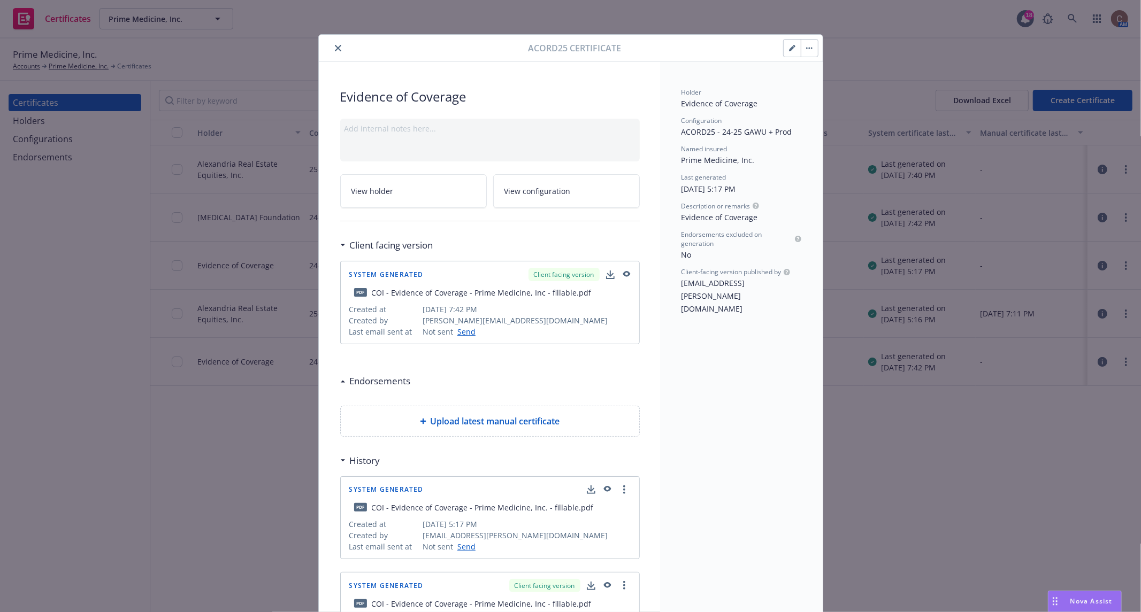
click at [602, 489] on icon "button" at bounding box center [607, 489] width 10 height 7
click at [618, 488] on link "more" at bounding box center [624, 490] width 13 height 13
click at [587, 510] on link "Show in client navigator" at bounding box center [574, 509] width 120 height 21
click at [809, 44] on button "button" at bounding box center [809, 48] width 17 height 17
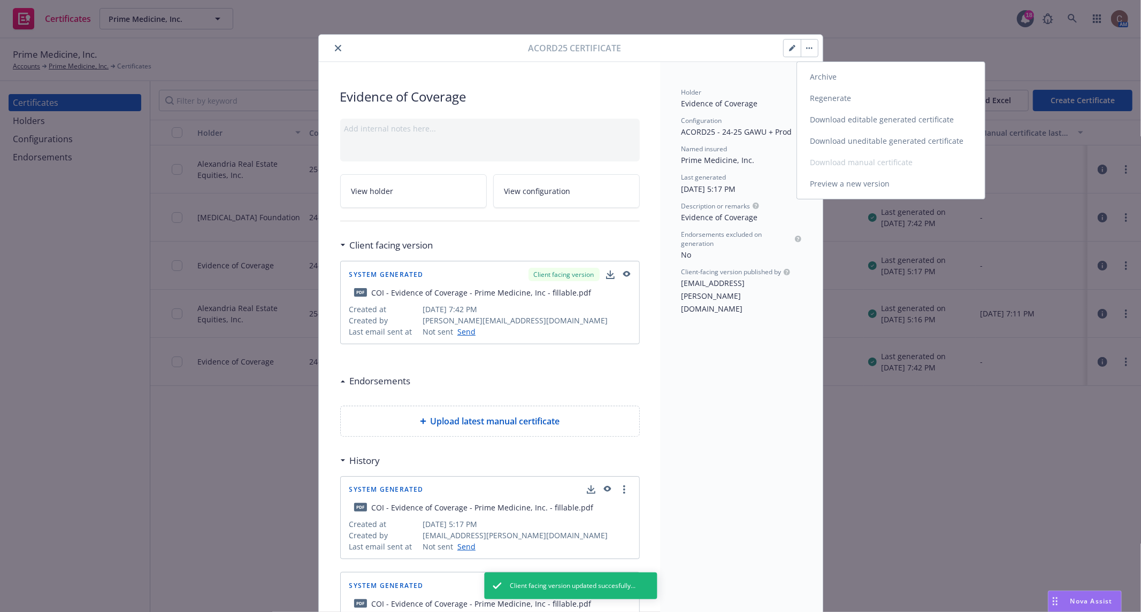
click at [827, 135] on link "Download uneditable generated certificate" at bounding box center [891, 141] width 188 height 21
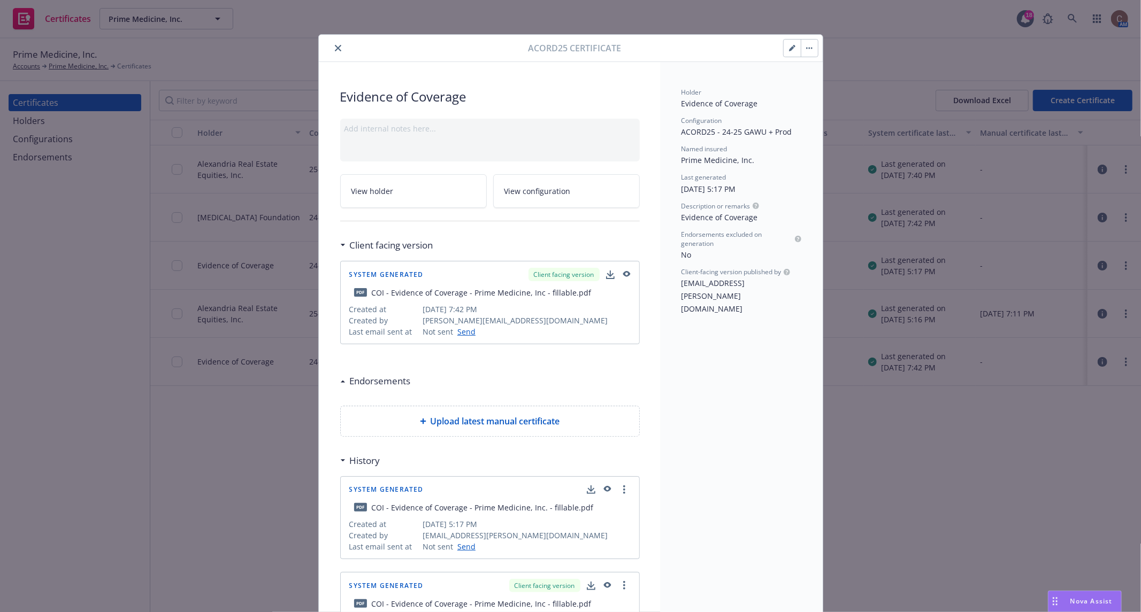
click at [332, 48] on button "close" at bounding box center [338, 48] width 13 height 13
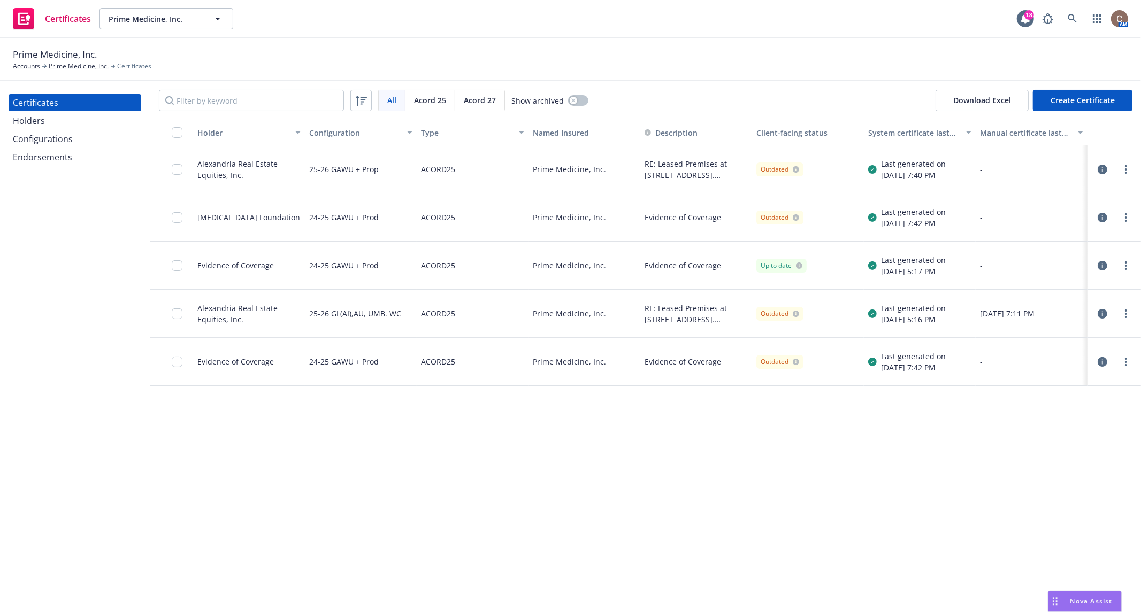
click at [1098, 171] on icon "button" at bounding box center [1103, 170] width 10 height 10
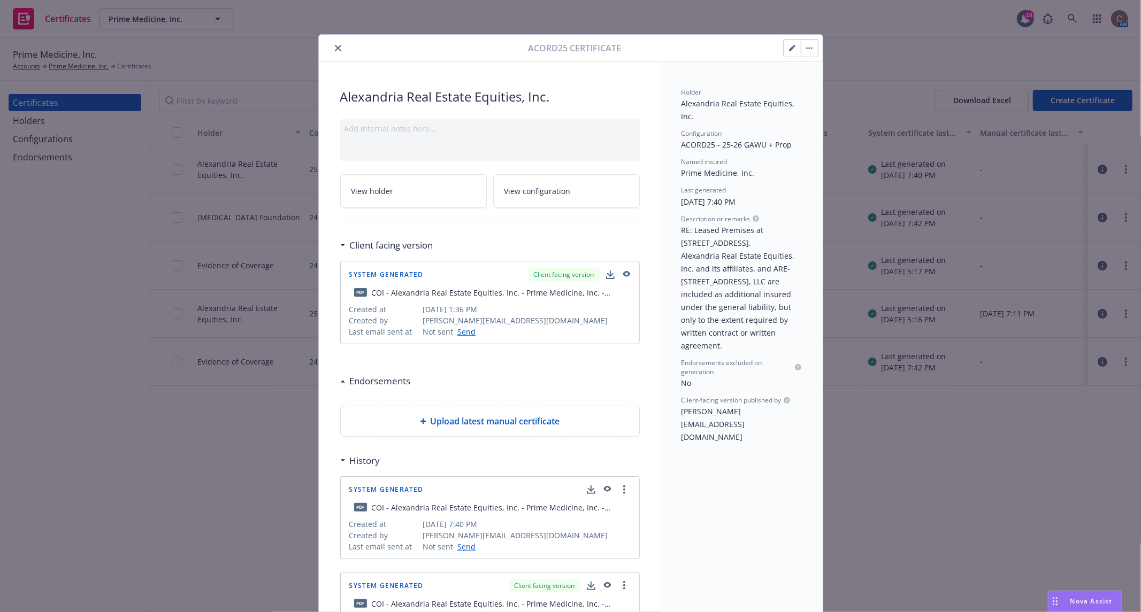
click at [605, 486] on icon "button" at bounding box center [606, 489] width 7 height 6
click at [623, 486] on link "more" at bounding box center [624, 490] width 13 height 13
click at [597, 508] on link "Show in client navigator" at bounding box center [574, 509] width 120 height 21
click at [335, 51] on button "close" at bounding box center [338, 48] width 13 height 13
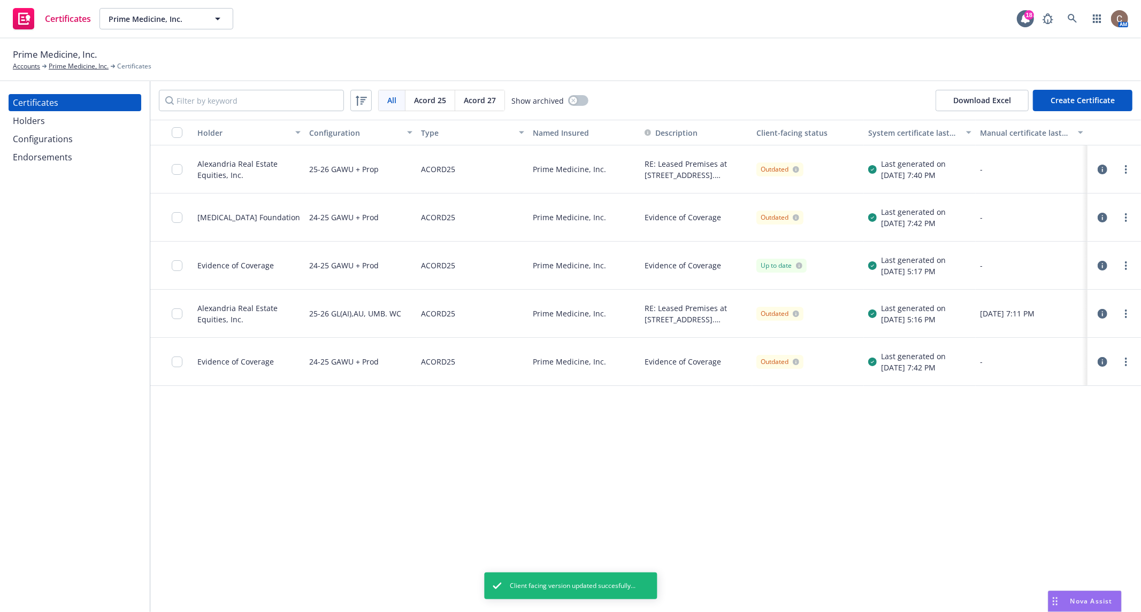
click at [1096, 214] on button "button" at bounding box center [1102, 217] width 13 height 13
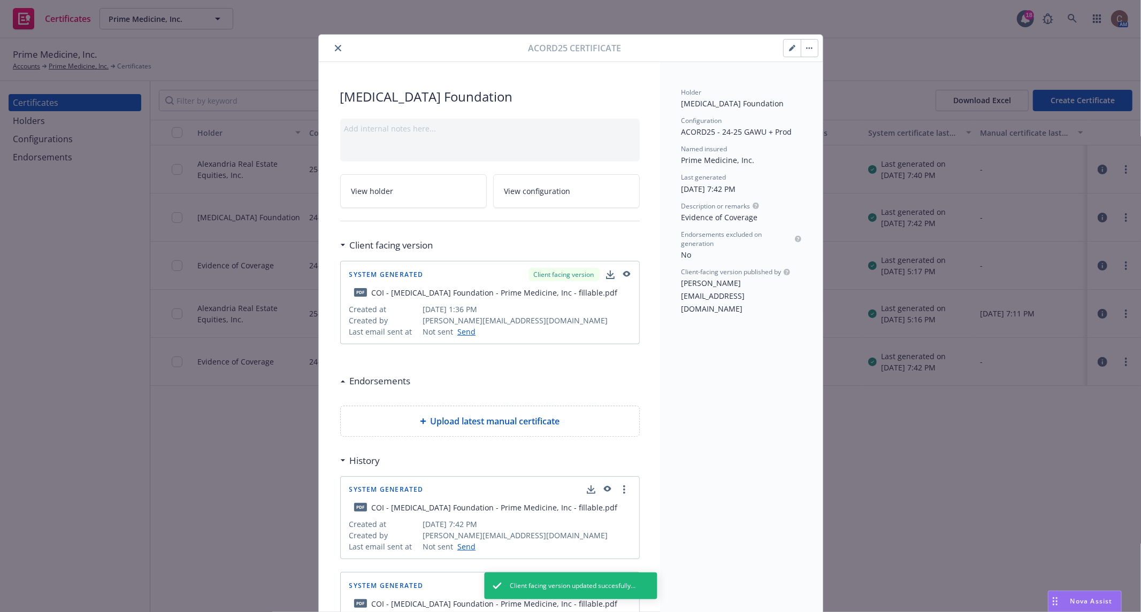
click at [603, 486] on icon "button" at bounding box center [606, 489] width 7 height 6
click at [801, 40] on button "button" at bounding box center [809, 48] width 17 height 17
click at [335, 48] on icon "close" at bounding box center [338, 48] width 6 height 6
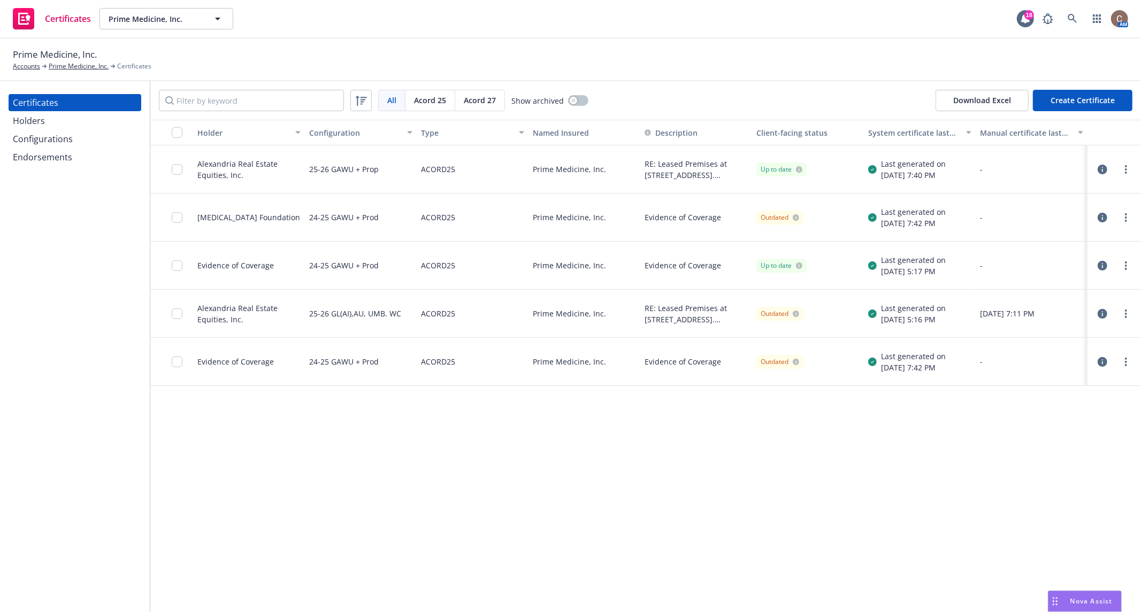
click at [1098, 315] on icon "button" at bounding box center [1103, 314] width 10 height 10
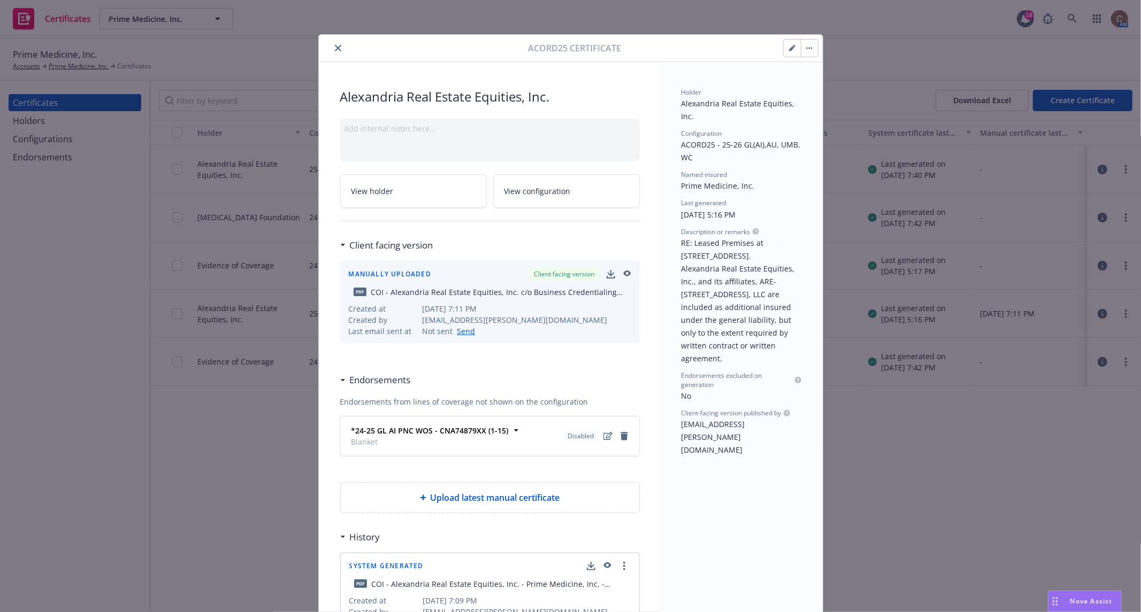
click at [335, 47] on icon "close" at bounding box center [338, 48] width 6 height 6
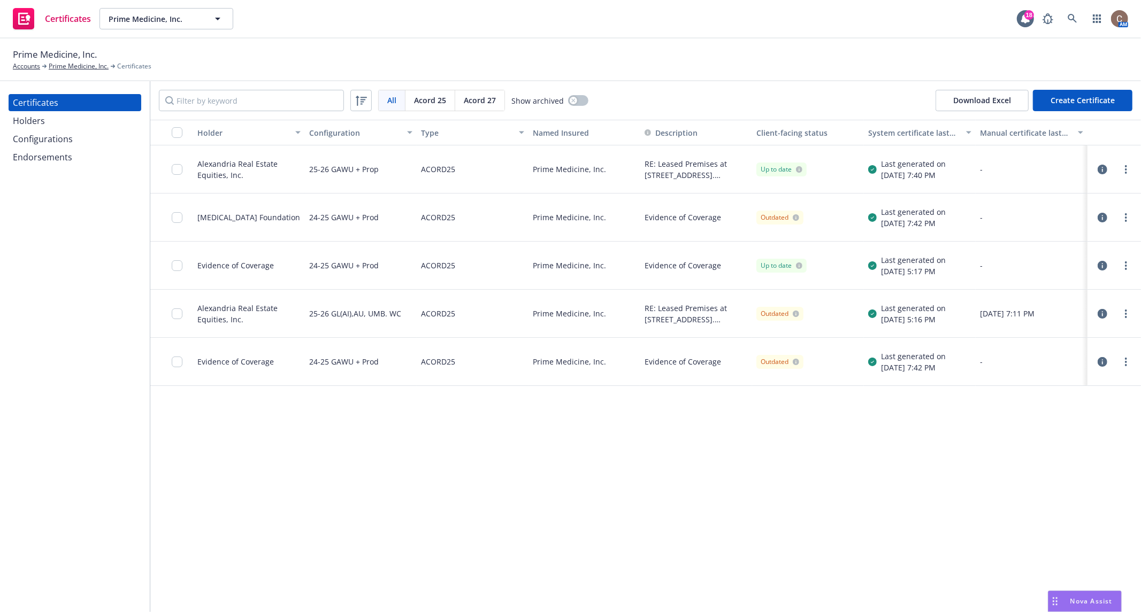
click at [773, 347] on div "Outdated" at bounding box center [808, 362] width 112 height 48
click at [1098, 363] on icon "button" at bounding box center [1103, 362] width 10 height 10
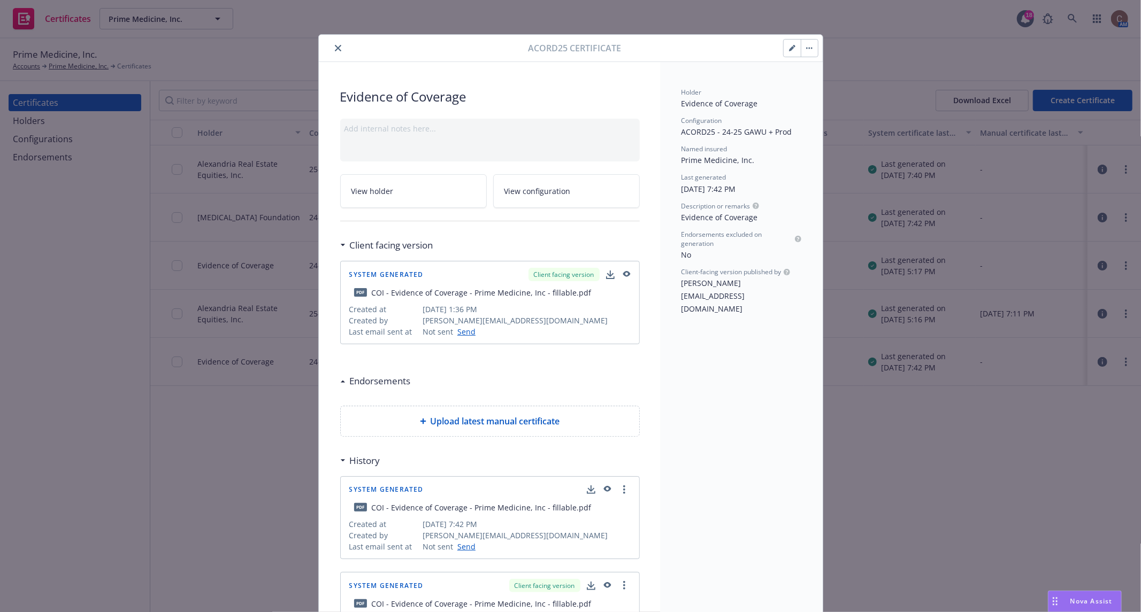
click at [604, 490] on icon "button" at bounding box center [607, 489] width 10 height 7
click at [338, 49] on button "close" at bounding box center [338, 48] width 13 height 13
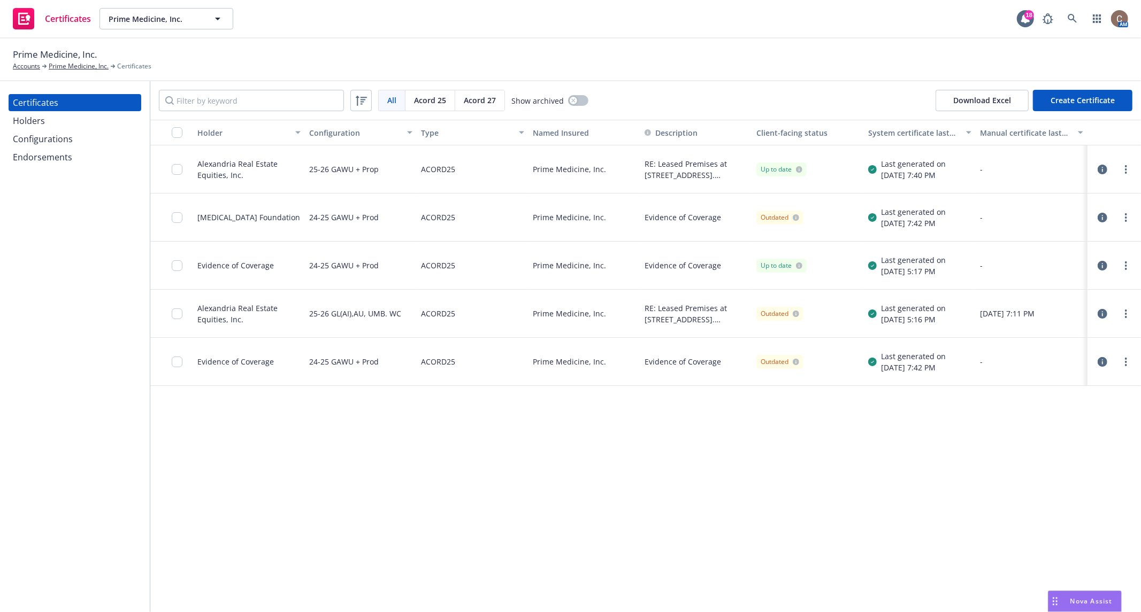
click at [47, 139] on div "Configurations" at bounding box center [43, 139] width 60 height 17
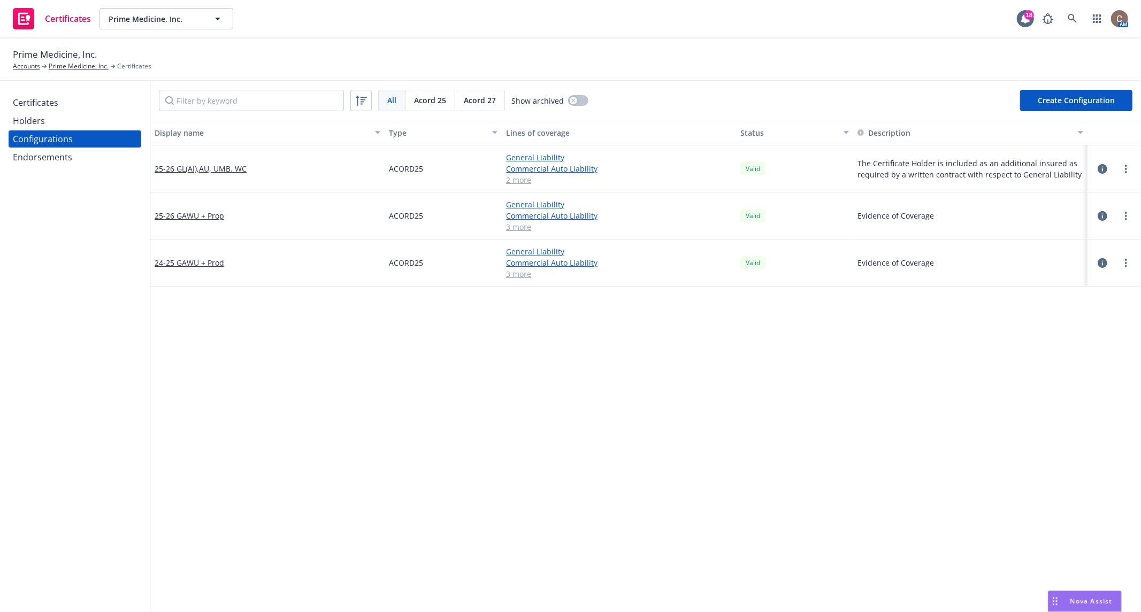
click at [197, 224] on div "25-26 GAWU + Prop" at bounding box center [267, 216] width 234 height 47
click at [211, 214] on link "25-26 GAWU + Prop" at bounding box center [190, 215] width 70 height 11
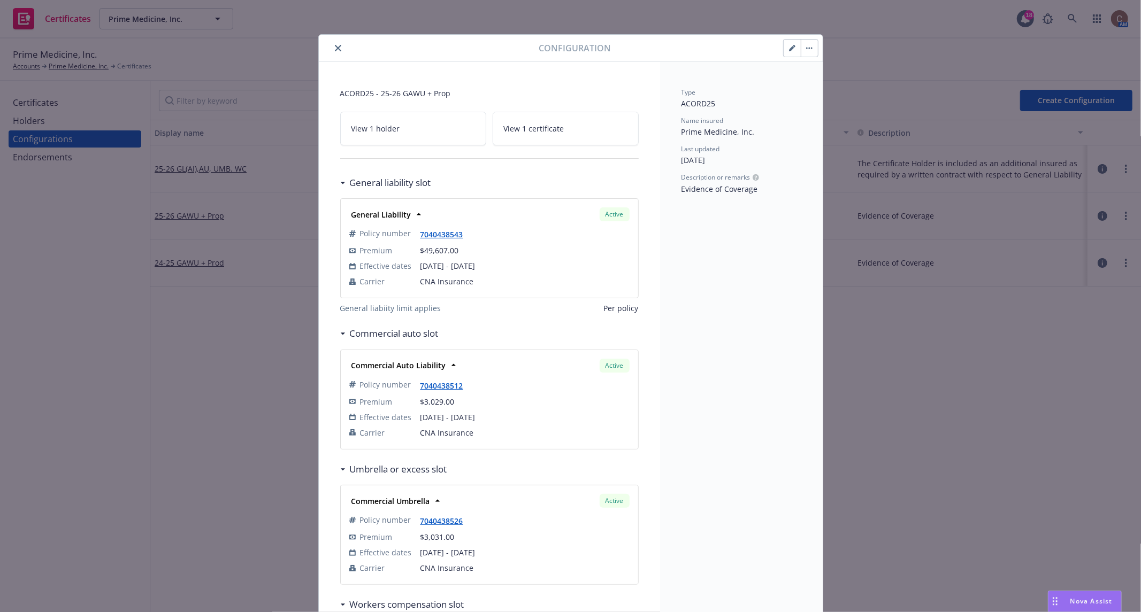
click at [804, 49] on button "button" at bounding box center [809, 48] width 17 height 17
click at [789, 48] on icon "button" at bounding box center [791, 48] width 5 height 5
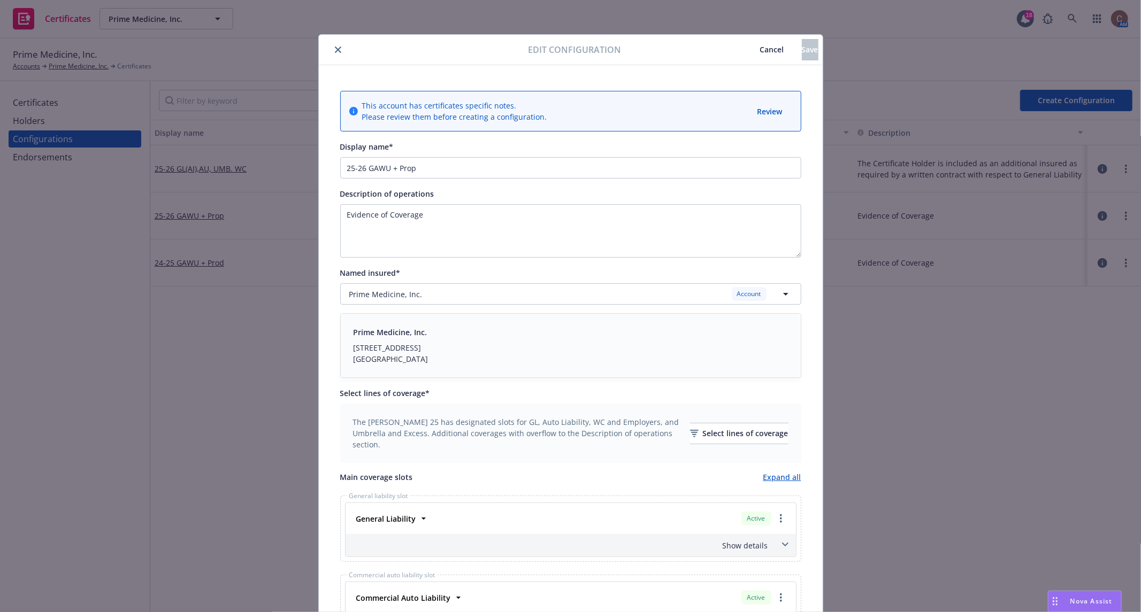
click at [336, 48] on button "close" at bounding box center [338, 49] width 13 height 13
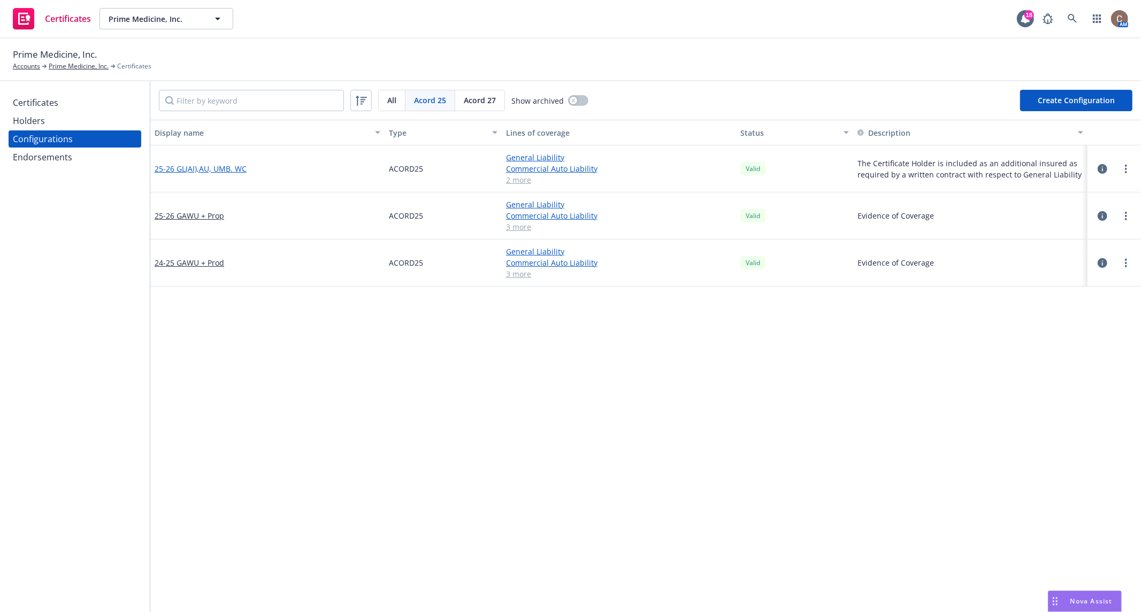
click at [219, 170] on link "25-26 GL(AI),AU, UMB. WC" at bounding box center [201, 168] width 92 height 11
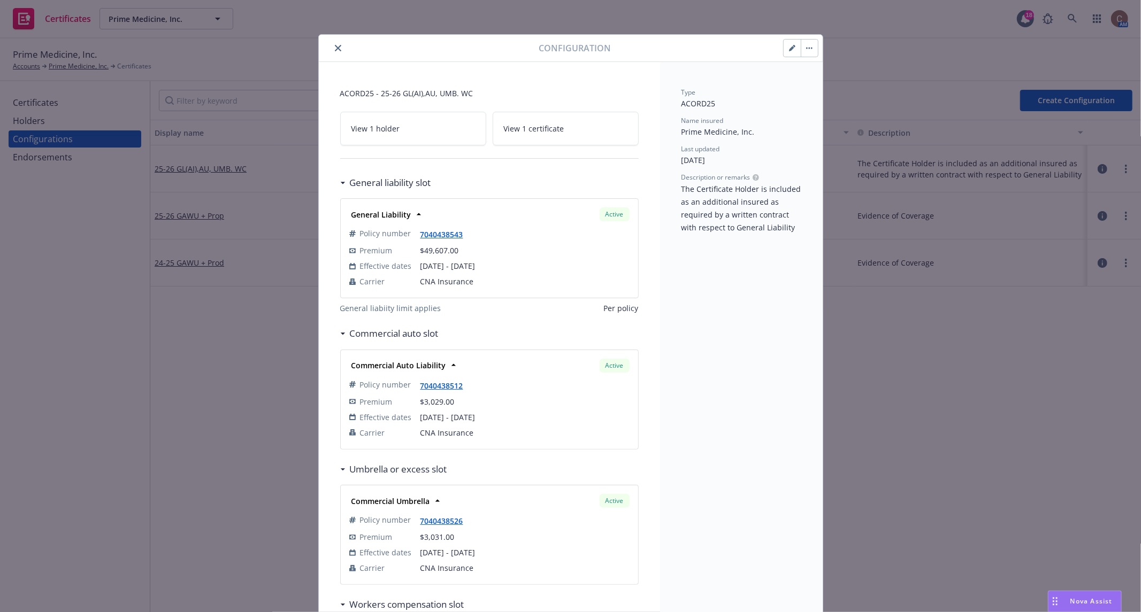
click at [787, 52] on button "button" at bounding box center [792, 48] width 17 height 17
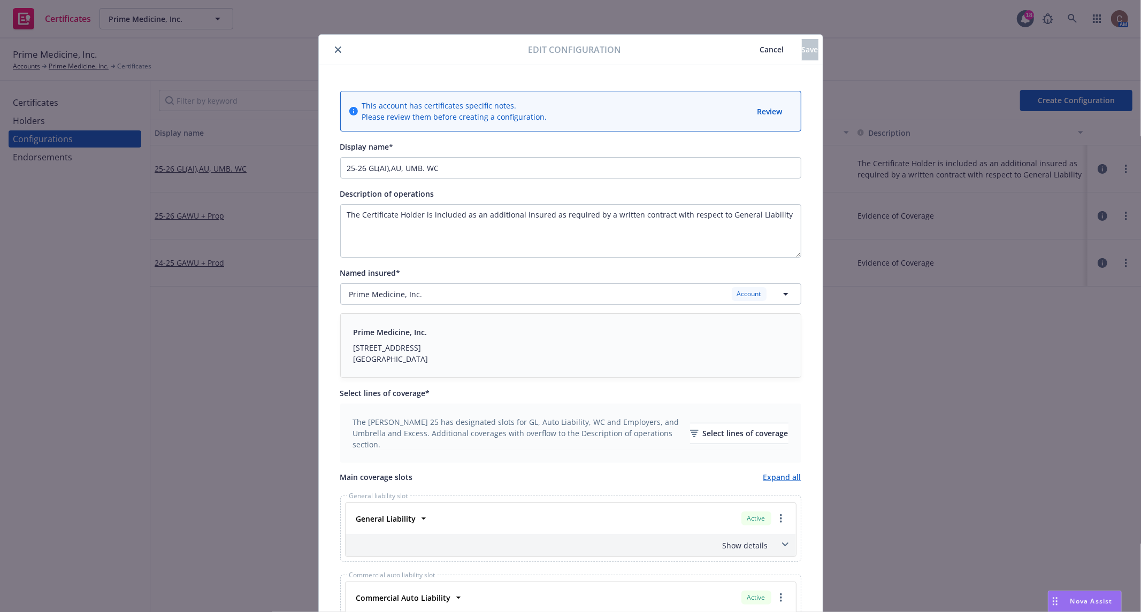
click at [335, 47] on icon "close" at bounding box center [338, 50] width 6 height 6
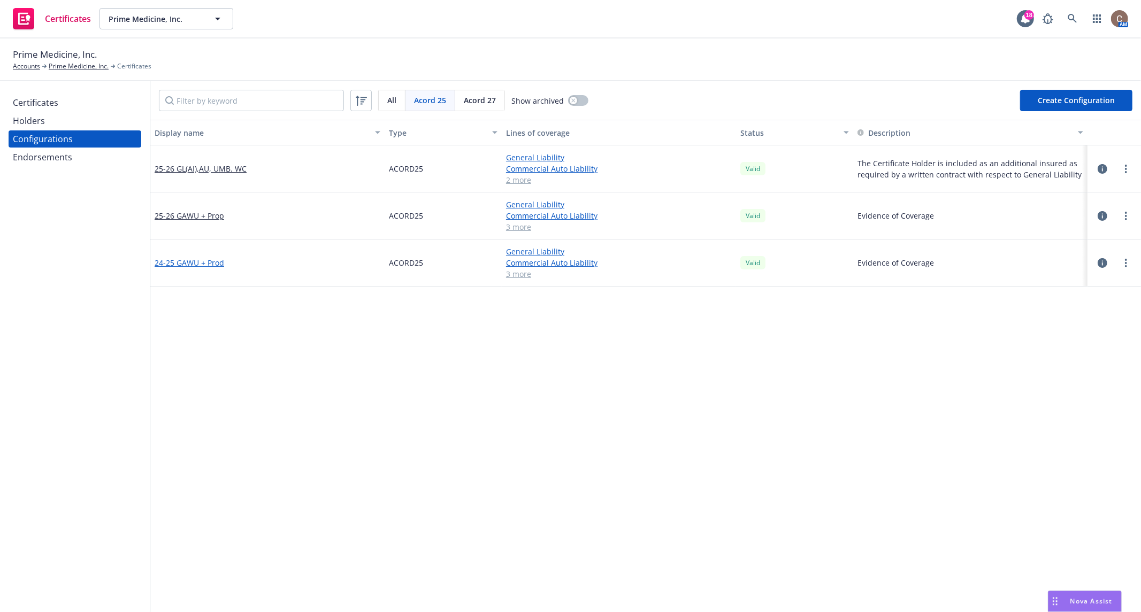
click at [183, 262] on link "24-25 GAWU + Prod" at bounding box center [190, 262] width 70 height 11
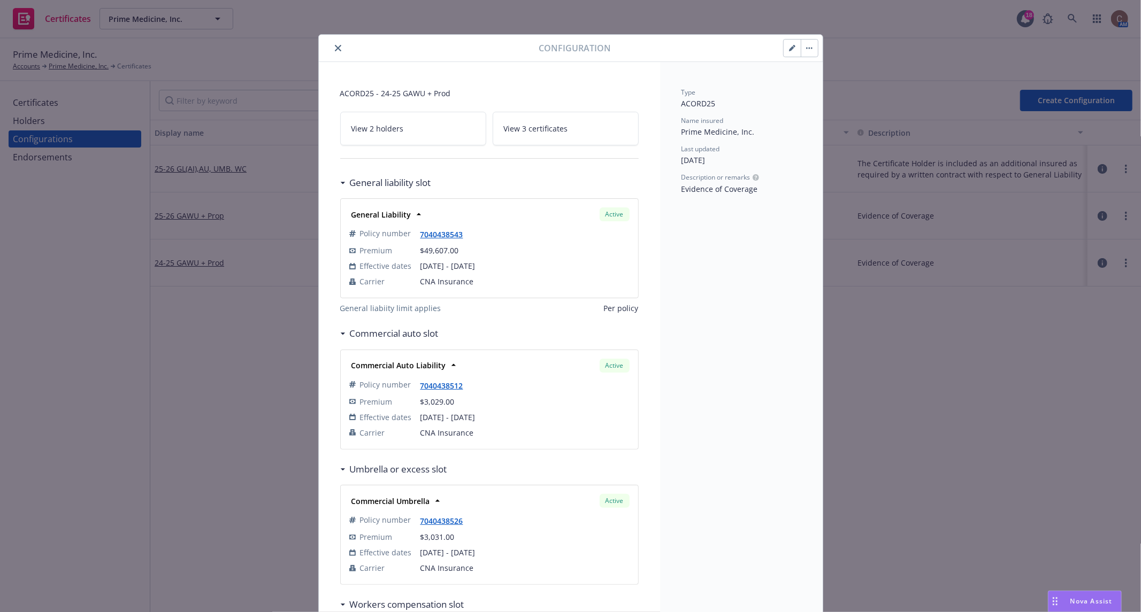
click at [789, 53] on button "button" at bounding box center [792, 48] width 17 height 17
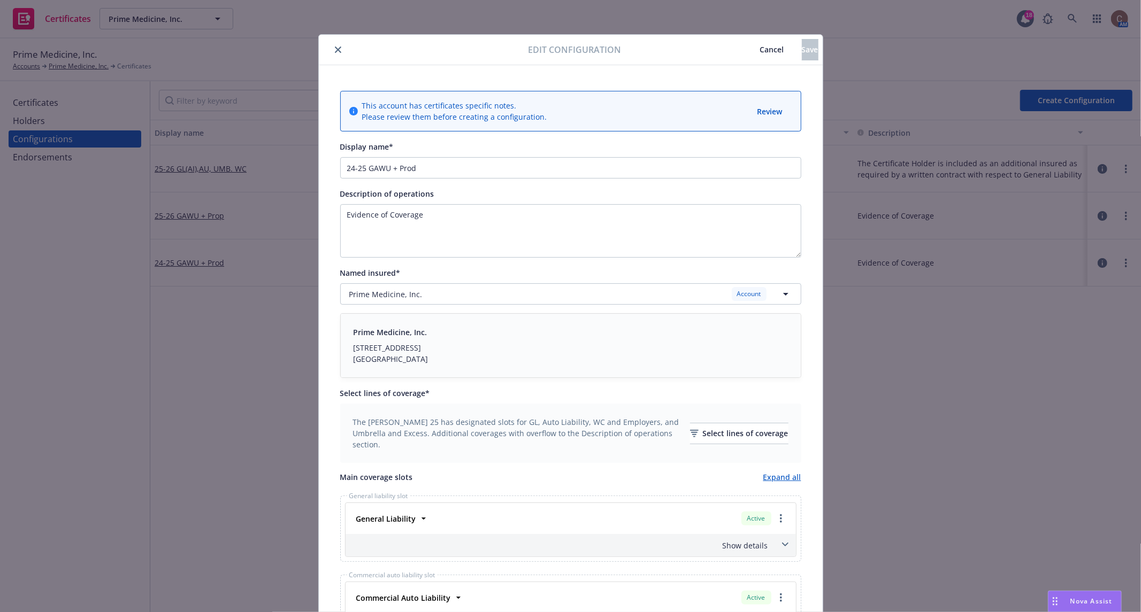
click at [336, 47] on icon "close" at bounding box center [338, 50] width 6 height 6
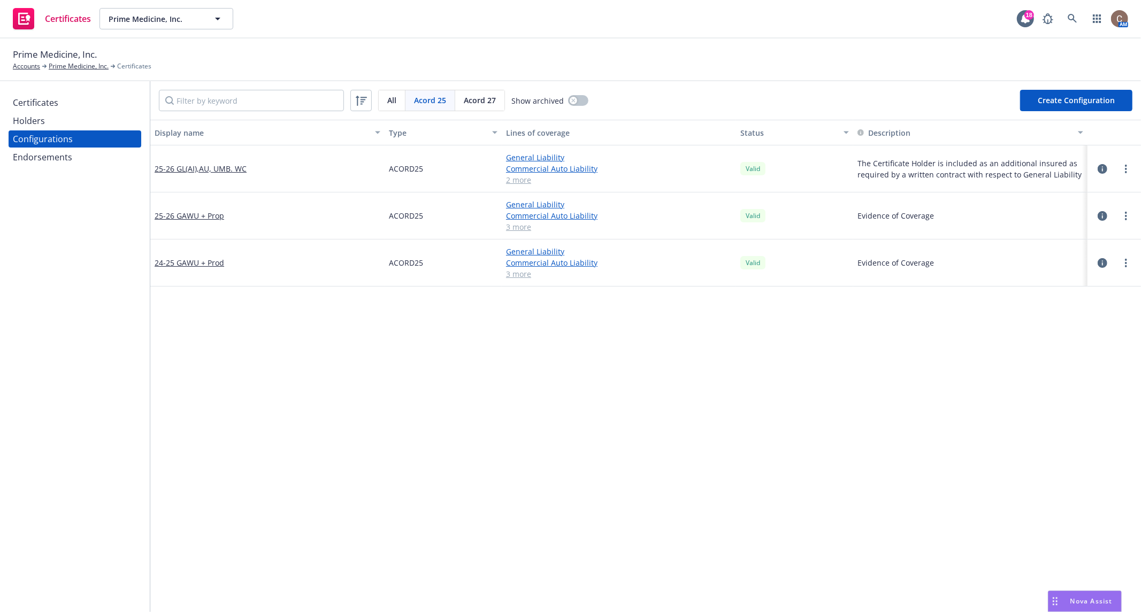
click at [67, 113] on div "Holders" at bounding box center [75, 120] width 124 height 17
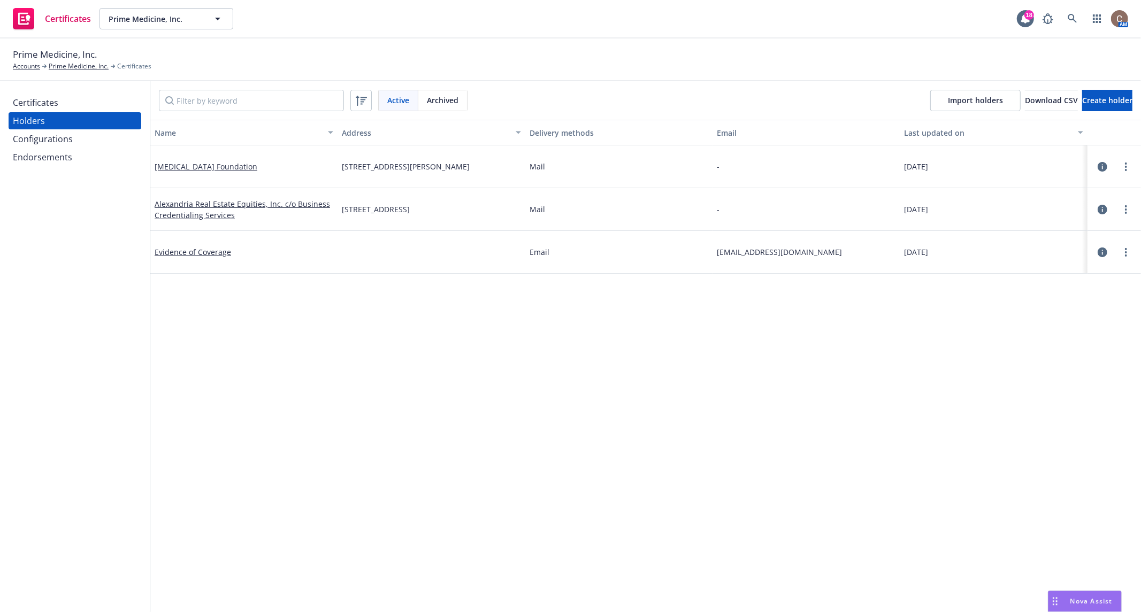
click at [81, 103] on div "Certificates" at bounding box center [75, 102] width 124 height 17
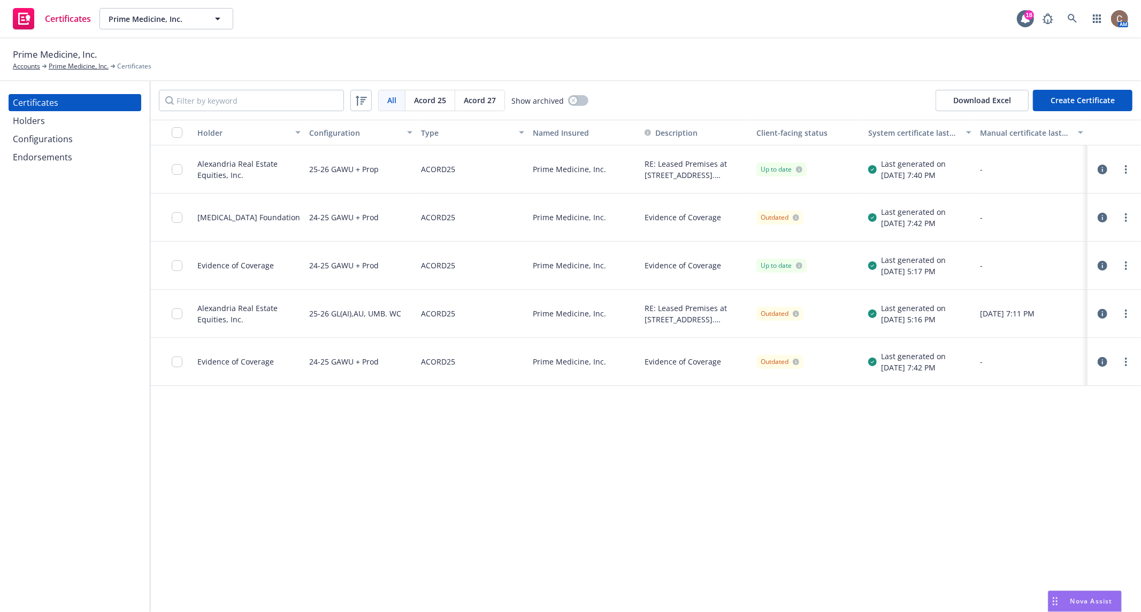
click at [1098, 213] on icon "button" at bounding box center [1103, 218] width 10 height 10
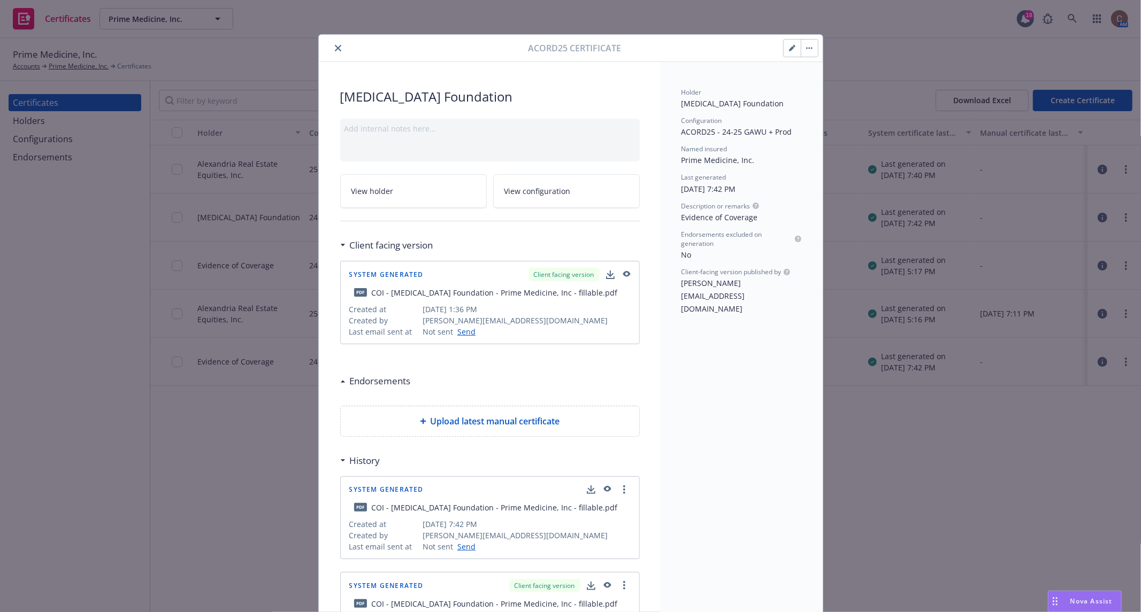
click at [811, 51] on button "button" at bounding box center [809, 48] width 17 height 17
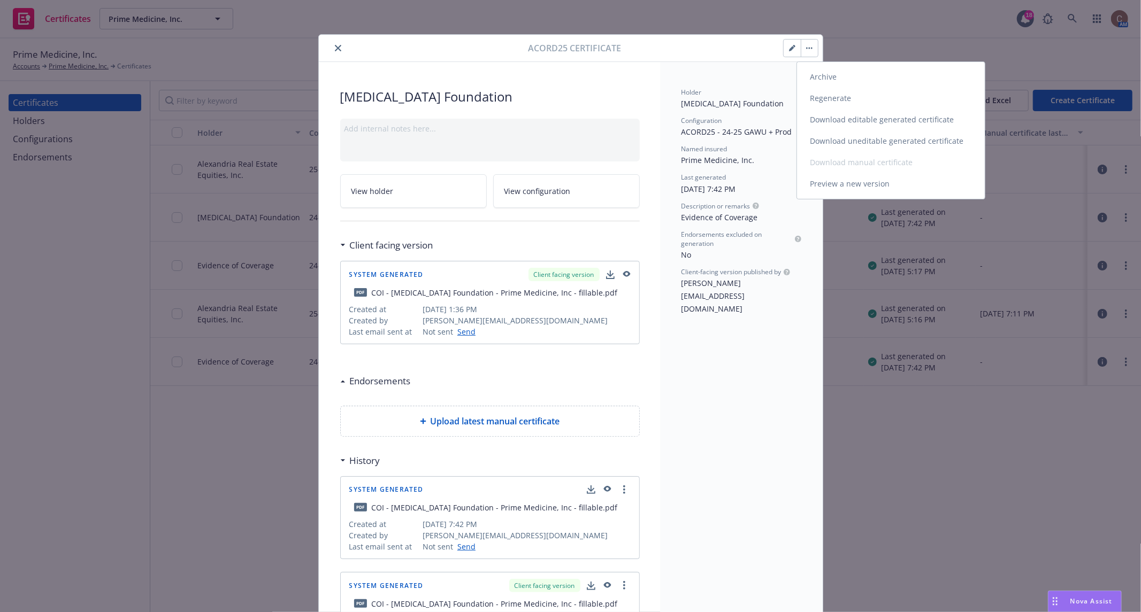
click at [847, 95] on link "Regenerate" at bounding box center [891, 98] width 188 height 21
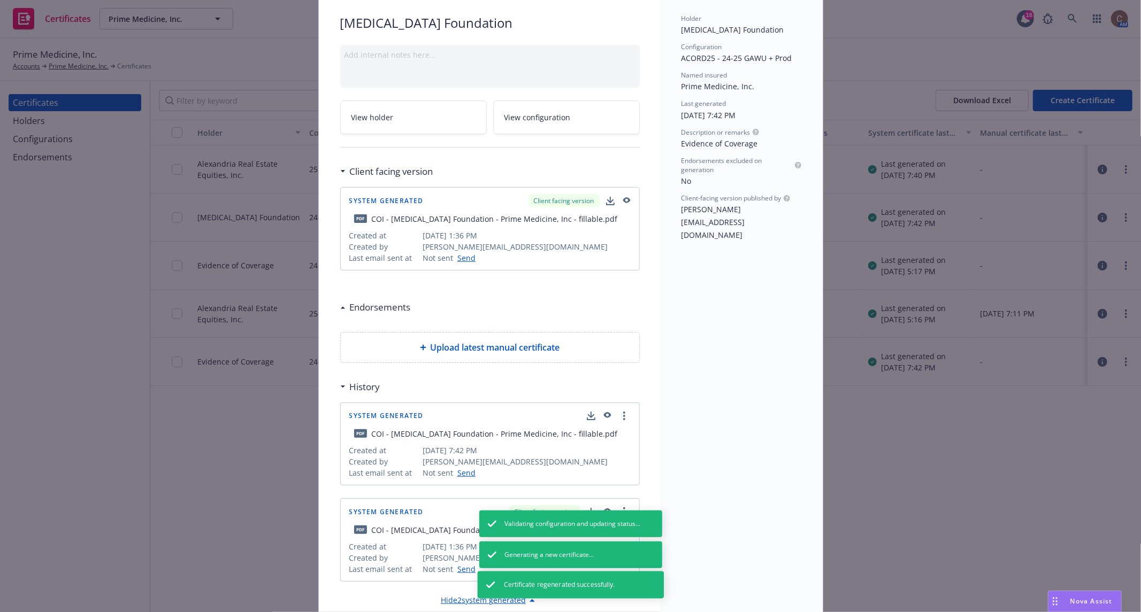
scroll to position [78, 0]
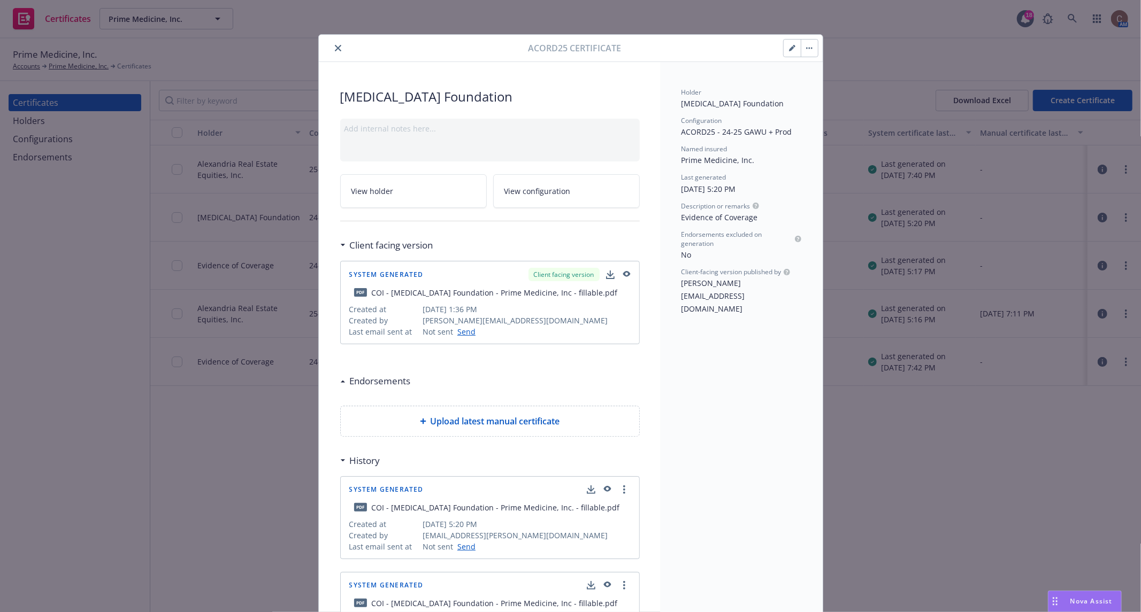
click at [603, 486] on icon "button" at bounding box center [606, 489] width 7 height 6
click at [619, 480] on div "System Generated pdf COI - [MEDICAL_DATA] Foundation - Prime Medicine, Inc. - f…" at bounding box center [490, 518] width 298 height 82
click at [623, 492] on circle "more" at bounding box center [624, 493] width 2 height 2
click at [557, 508] on link "Show in client navigator" at bounding box center [574, 509] width 120 height 21
click at [335, 46] on icon "close" at bounding box center [338, 48] width 6 height 6
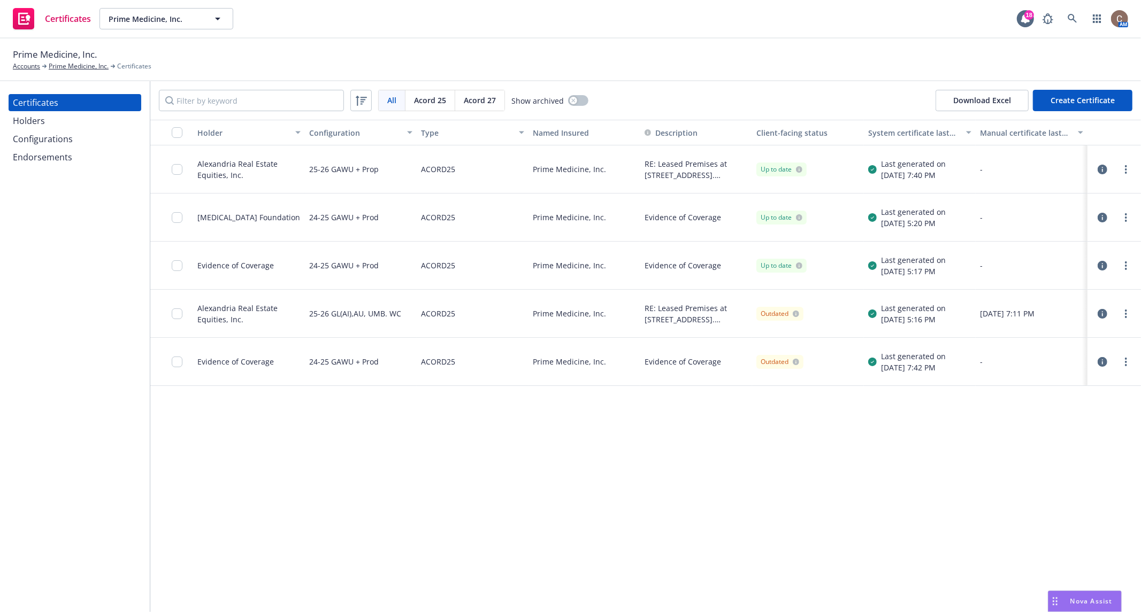
click at [1098, 221] on icon "button" at bounding box center [1103, 218] width 10 height 10
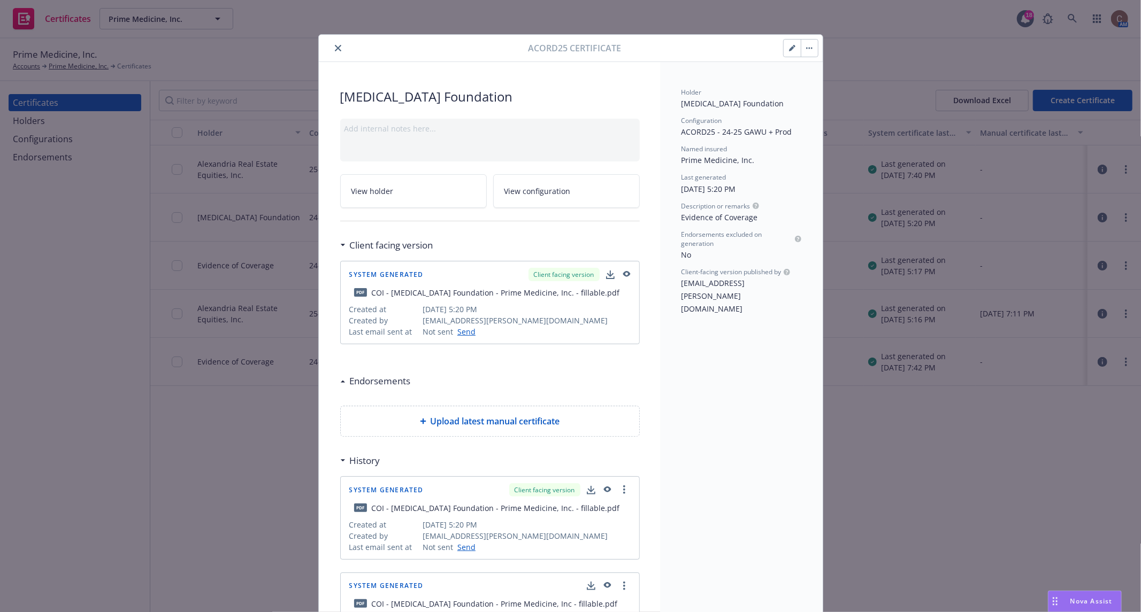
click at [602, 487] on icon "button" at bounding box center [607, 490] width 10 height 7
click at [333, 51] on button "close" at bounding box center [338, 48] width 13 height 13
